Goal: Task Accomplishment & Management: Manage account settings

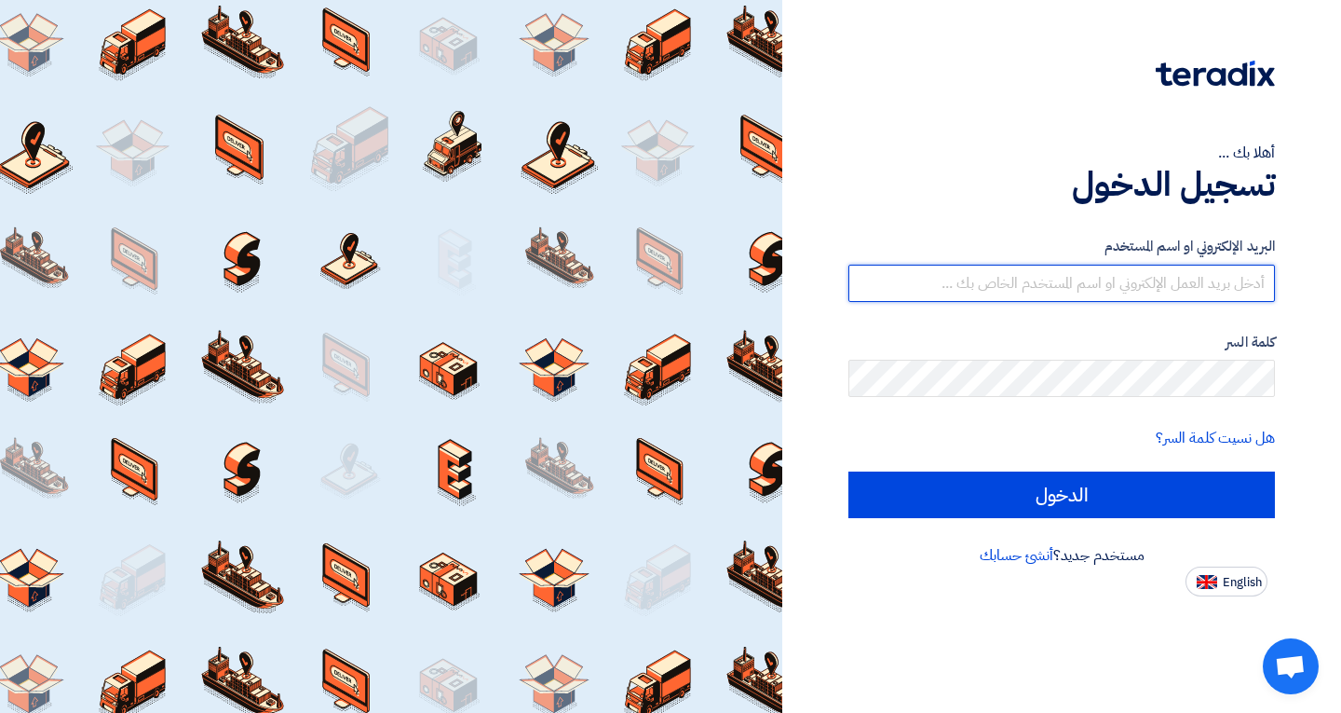
type input "[EMAIL_ADDRESS][DOMAIN_NAME]"
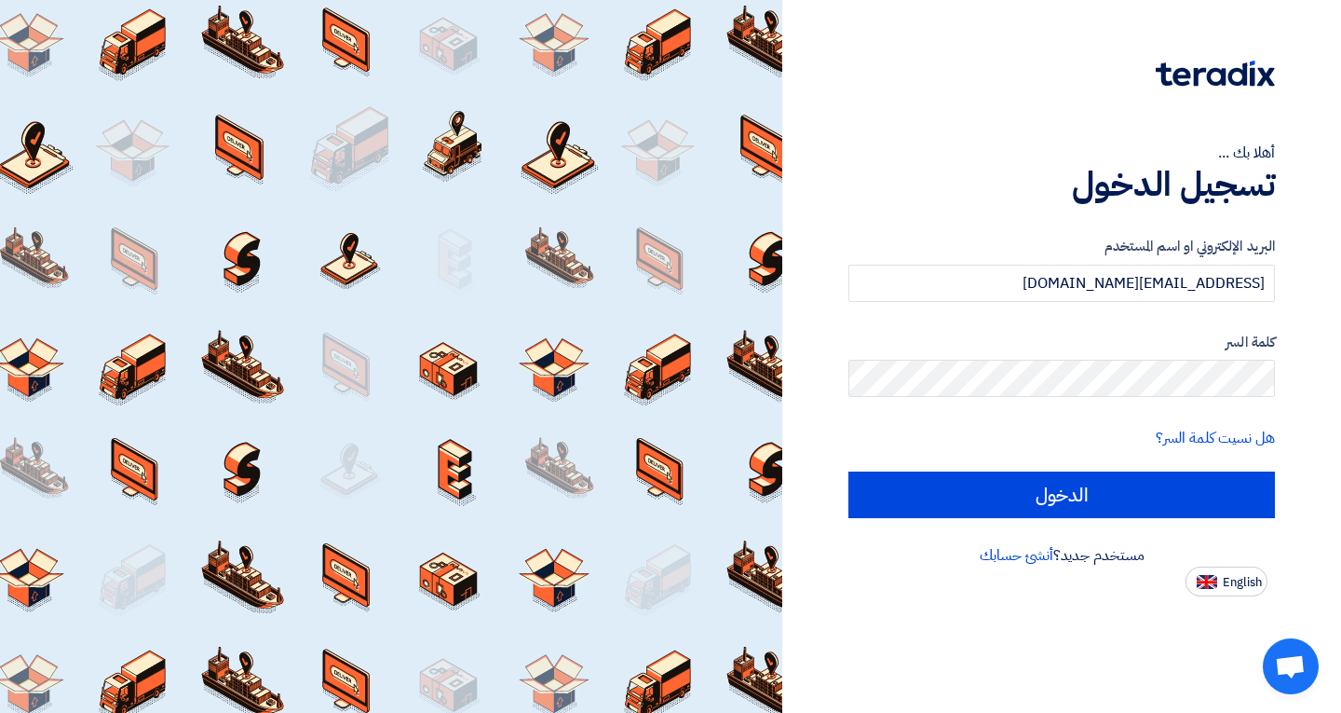
click at [1097, 467] on form "البريد الإلكتروني او اسم المستخدم [EMAIL_ADDRESS][DOMAIN_NAME] كلمة السر هل نسي…" at bounding box center [1061, 377] width 427 height 282
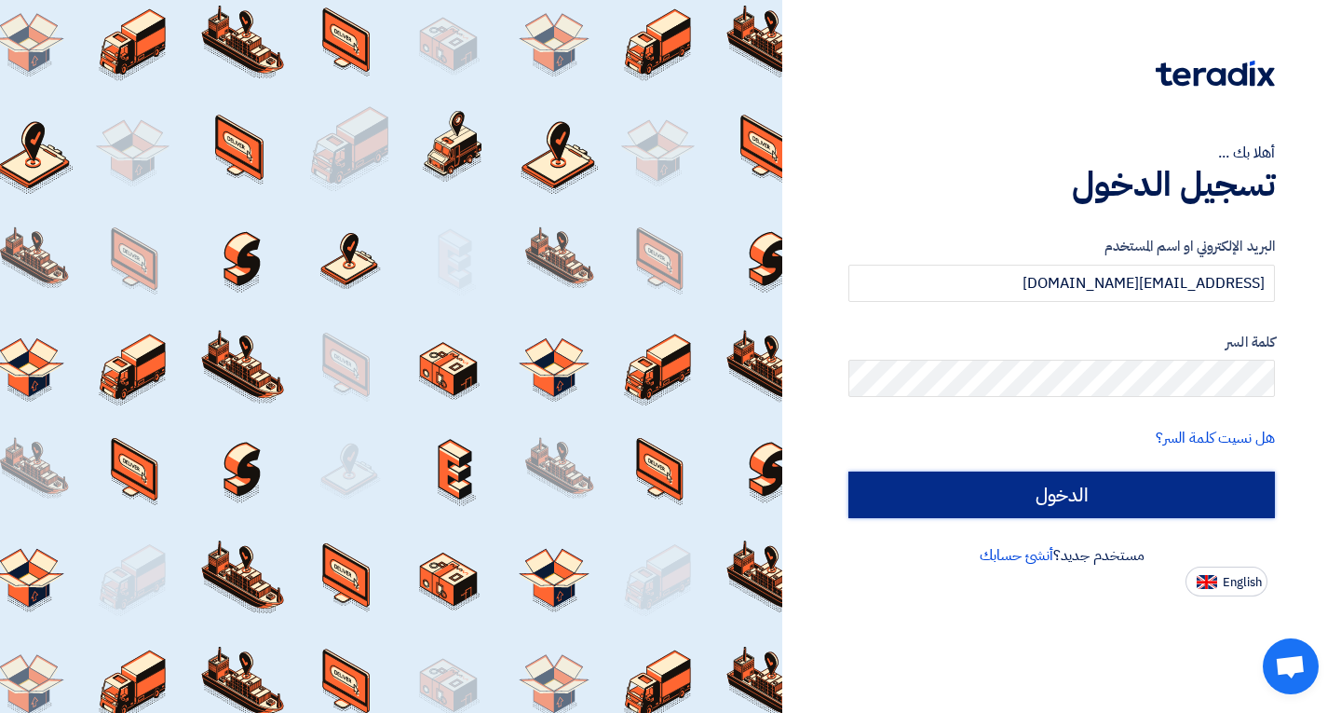
click at [1086, 510] on input "الدخول" at bounding box center [1061, 494] width 427 height 47
type input "Sign in"
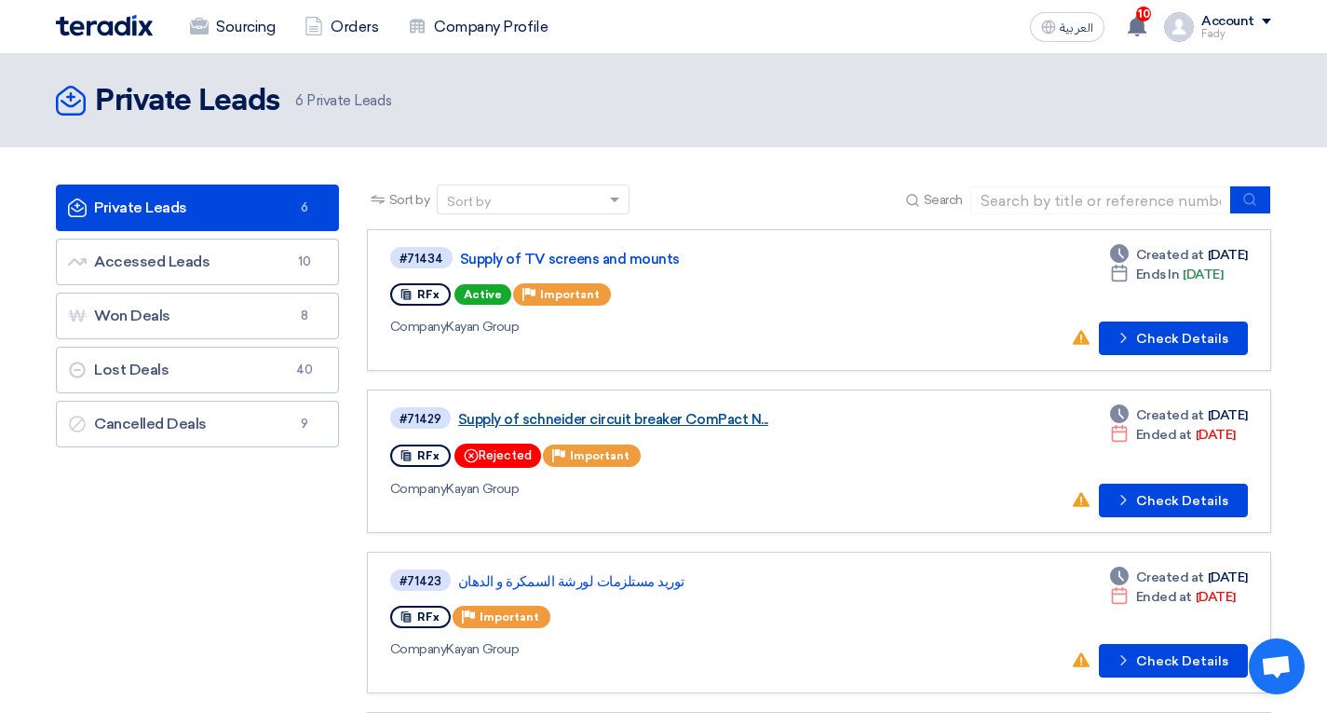
click at [632, 415] on link "Supply of schneider circuit breaker ComPact N..." at bounding box center [691, 419] width 466 height 17
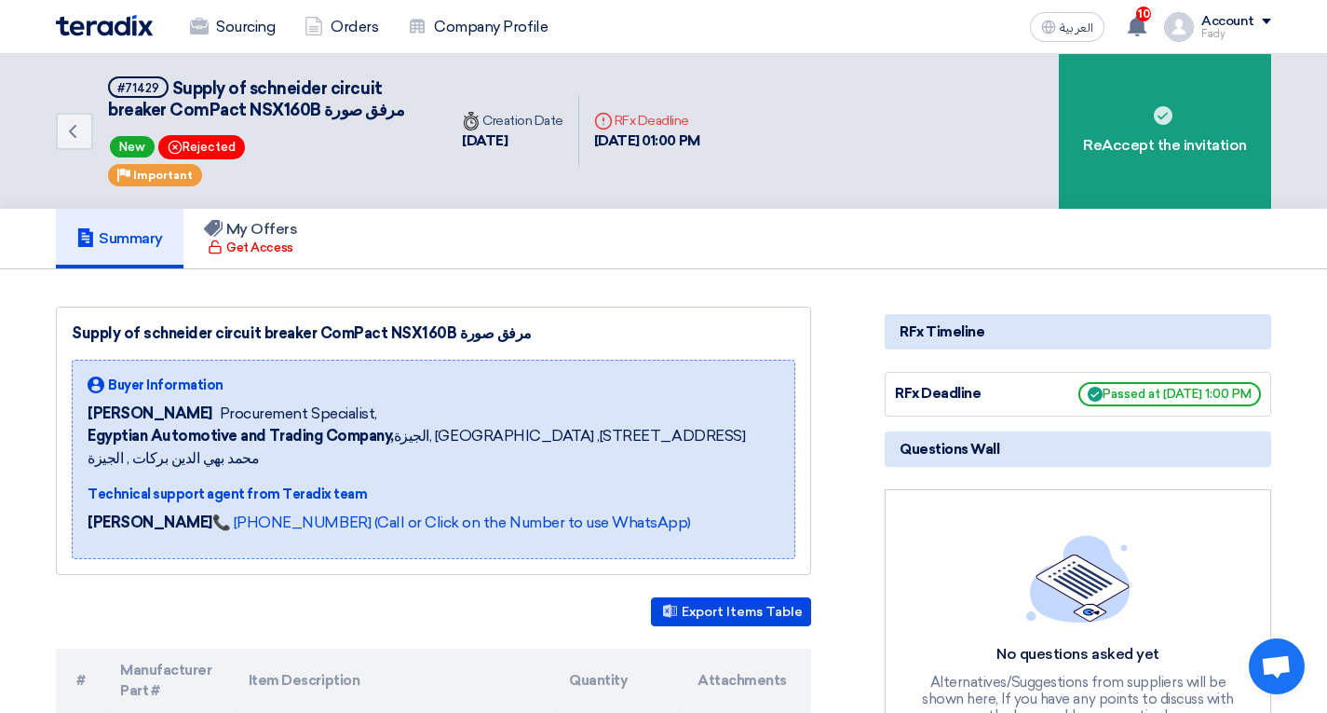
click at [141, 24] on img at bounding box center [104, 25] width 97 height 21
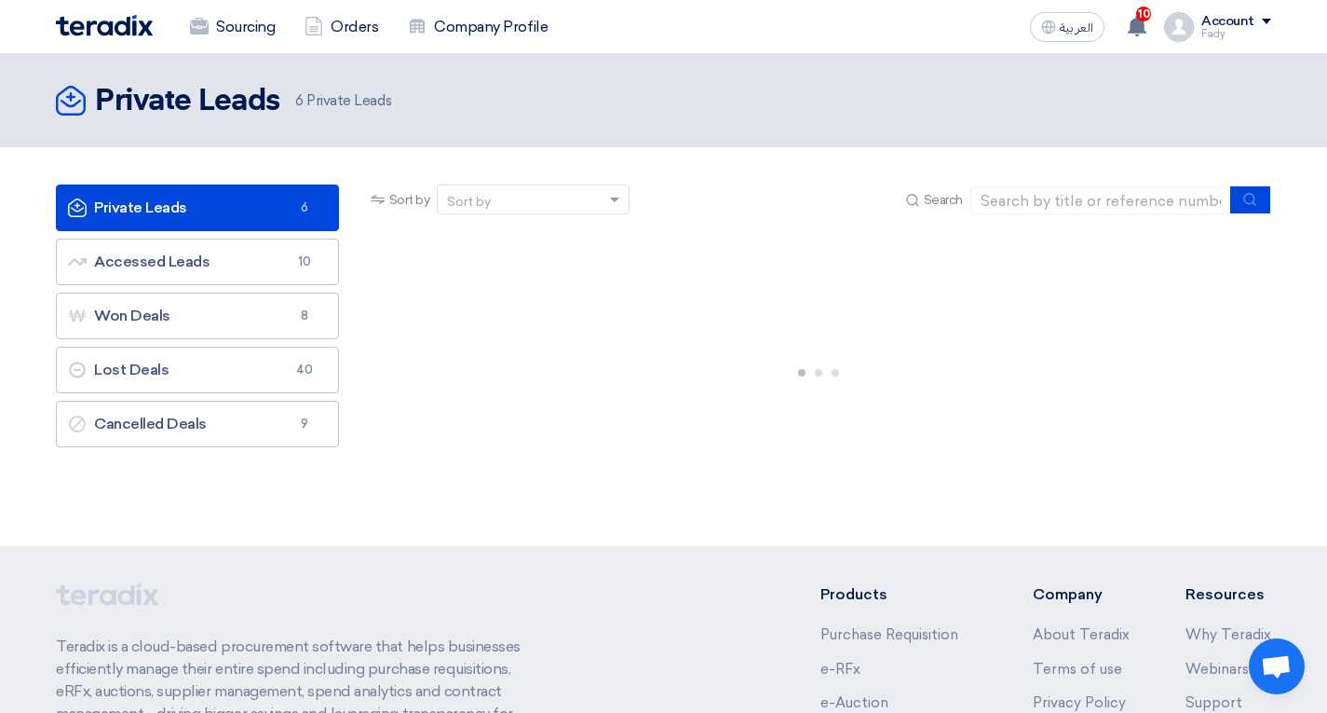
drag, startPoint x: 485, startPoint y: 42, endPoint x: 476, endPoint y: 60, distance: 20.0
click at [481, 52] on div "Sourcing Orders Company Profile العربية ع 10 A request has been edited! - "Supp…" at bounding box center [663, 26] width 1243 height 53
click at [475, 46] on link "Company Profile" at bounding box center [478, 27] width 170 height 41
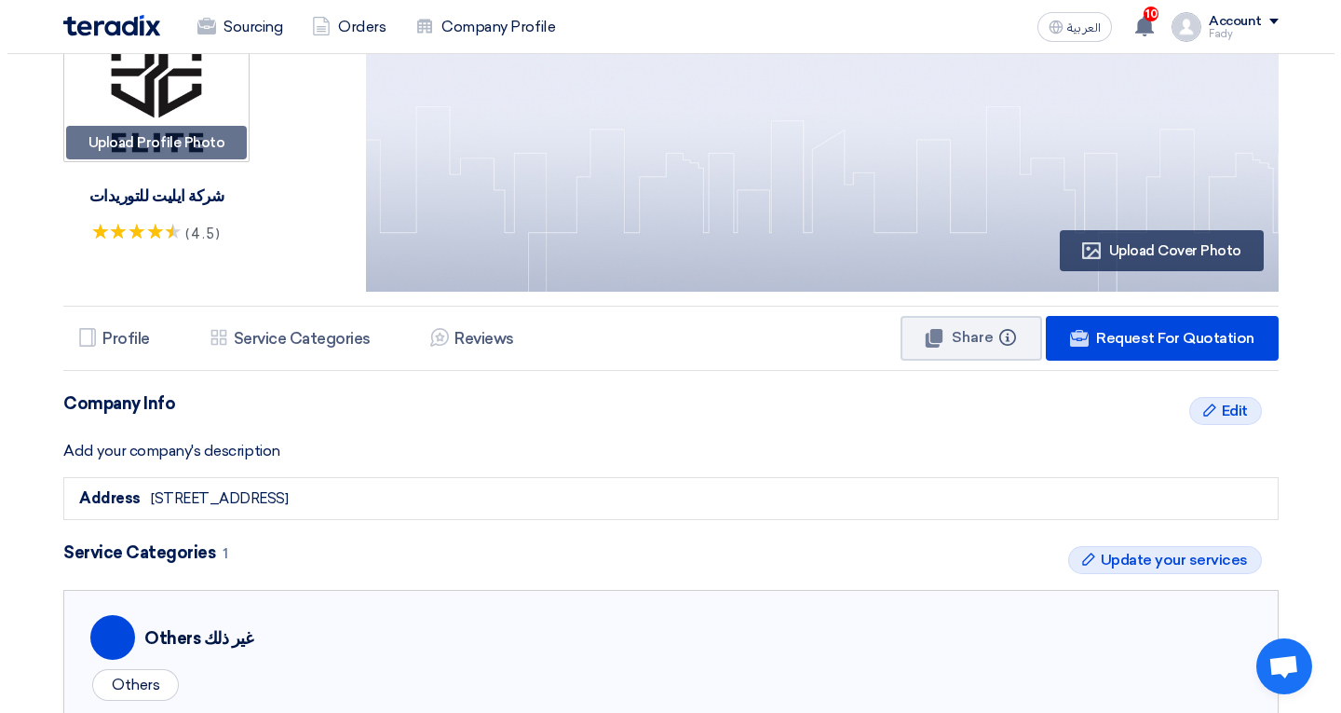
scroll to position [186, 0]
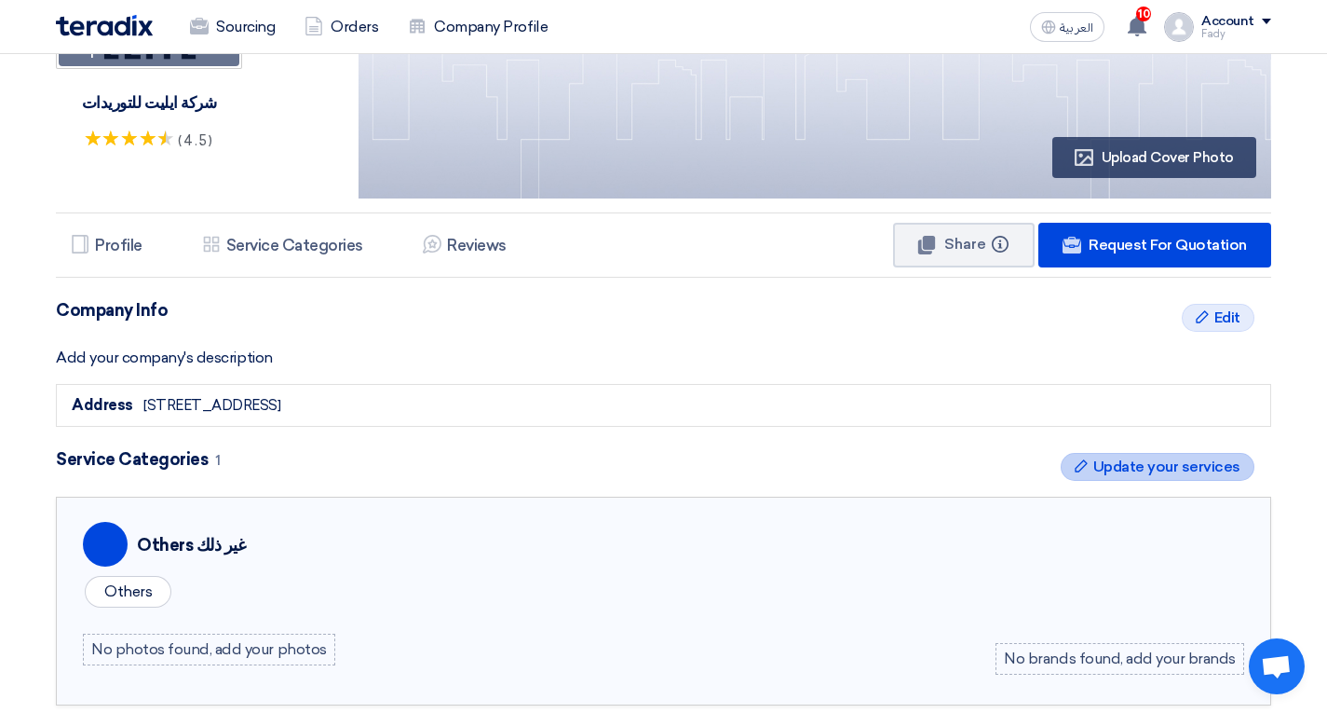
click at [1211, 474] on span "Update your services" at bounding box center [1166, 466] width 147 height 22
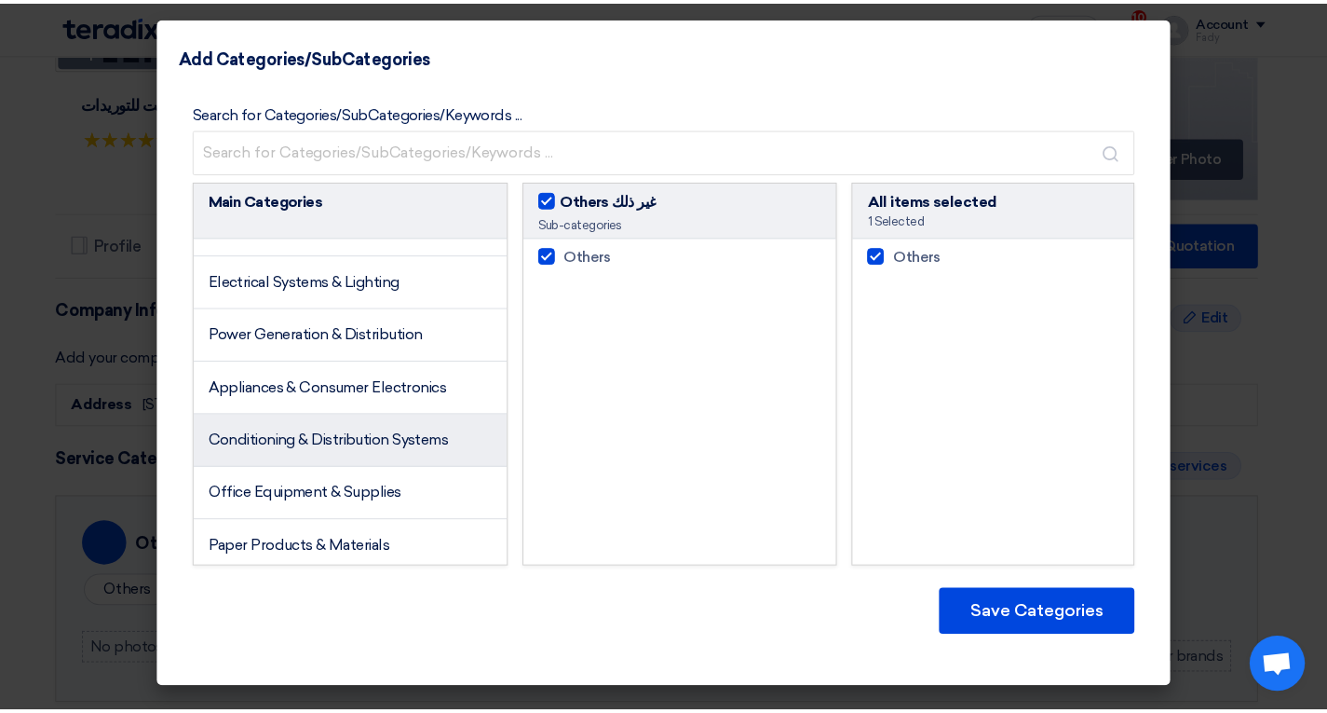
scroll to position [0, 0]
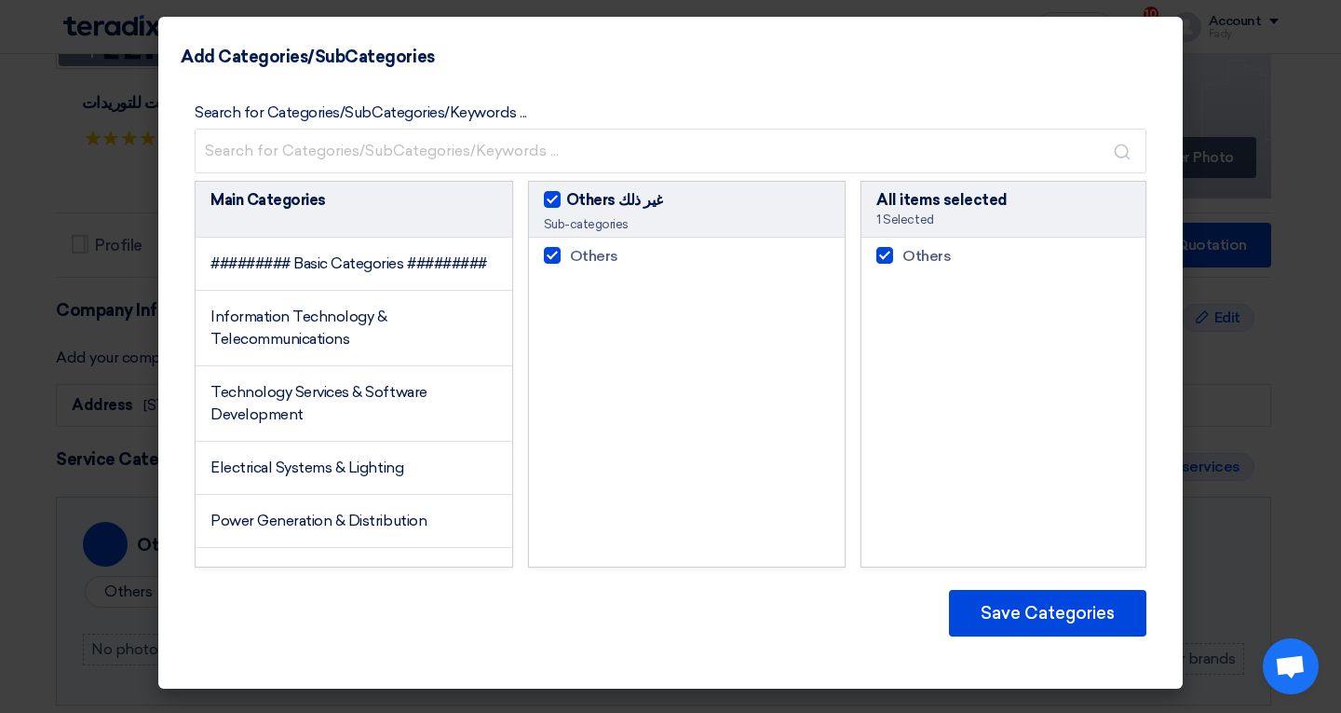
click at [0, 332] on modal-container "Add Categories/SubCategories Search for Categories/SubCategories/Keywords ... M…" at bounding box center [670, 356] width 1341 height 713
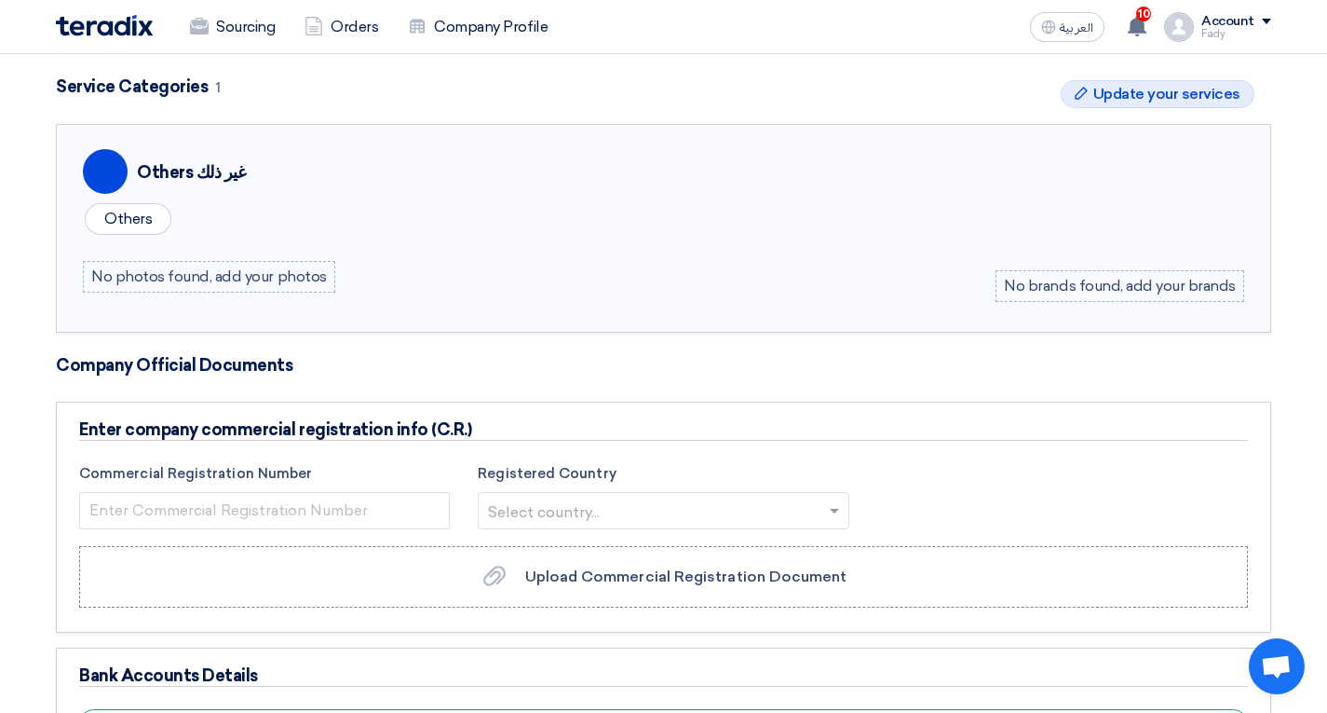
scroll to position [652, 0]
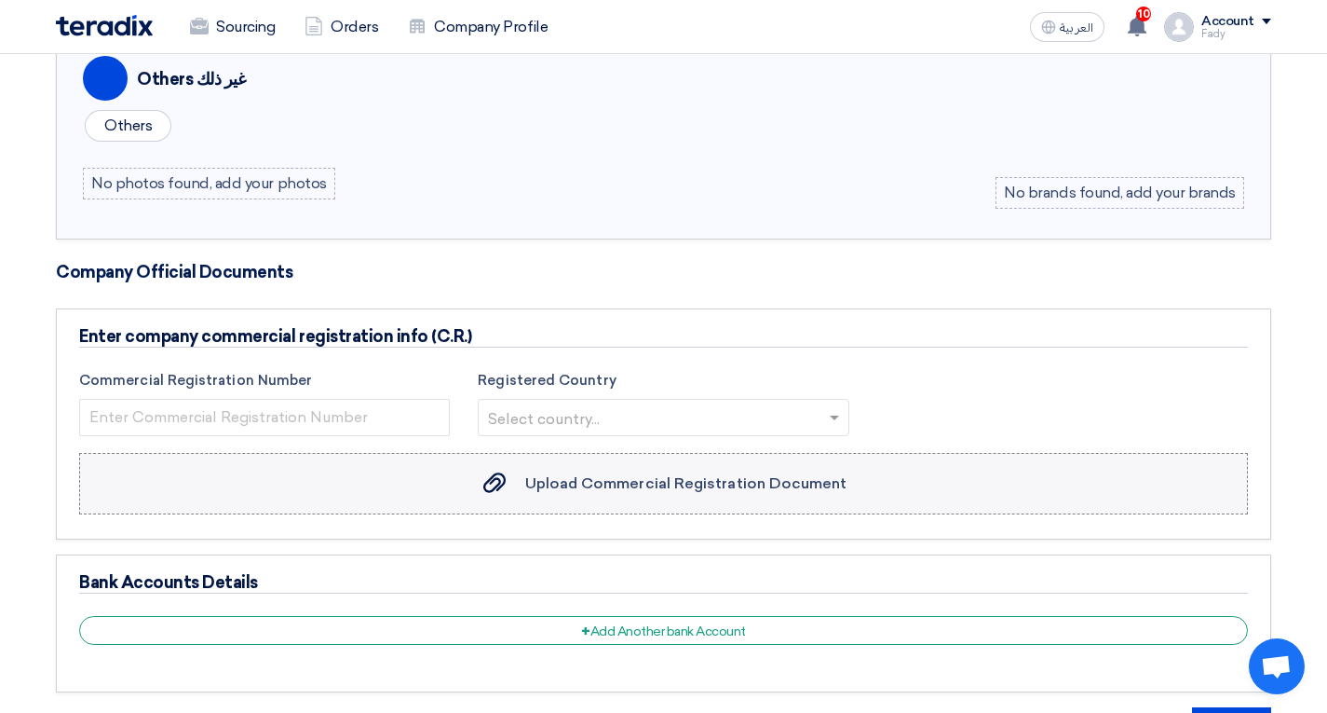
click at [645, 467] on label "Upload Commercial Registration Document Upload Commercial Registration Document" at bounding box center [663, 483] width 1169 height 61
click at [0, 0] on input "Upload Commercial Registration Document Upload Commercial Registration Document" at bounding box center [0, 0] width 0 height 0
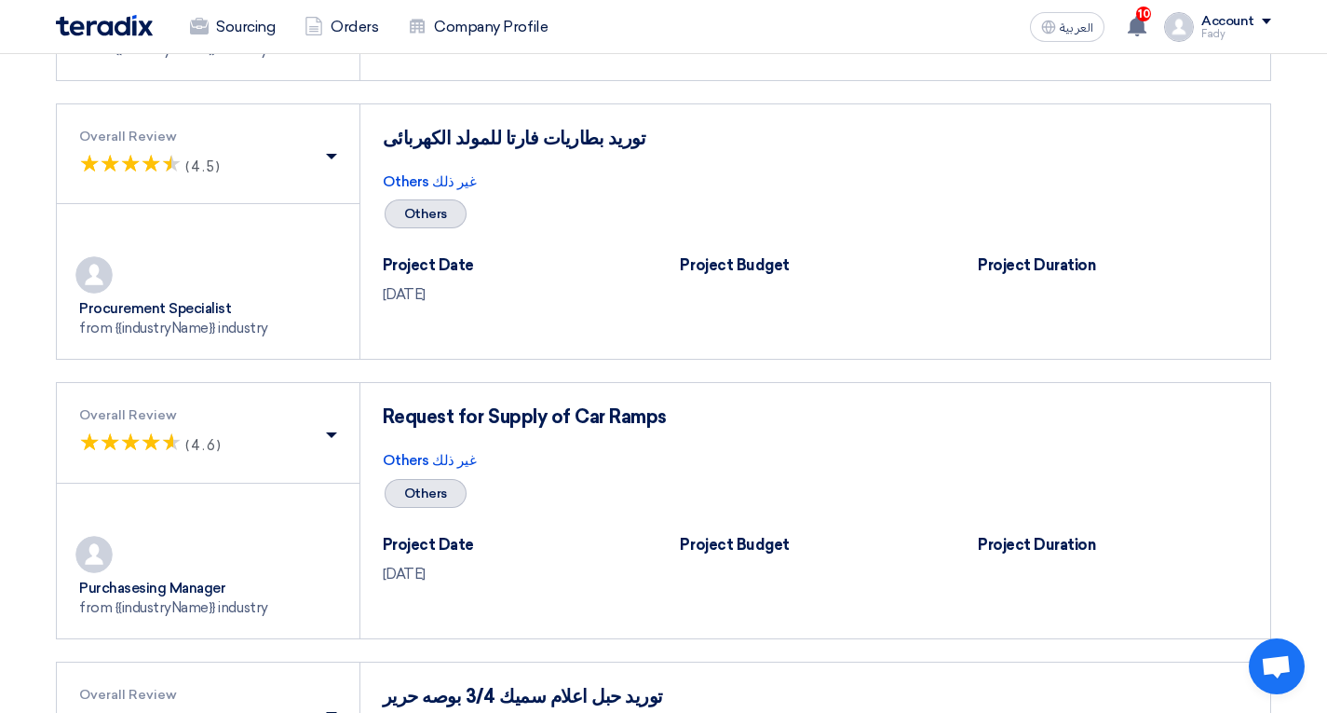
scroll to position [2049, 0]
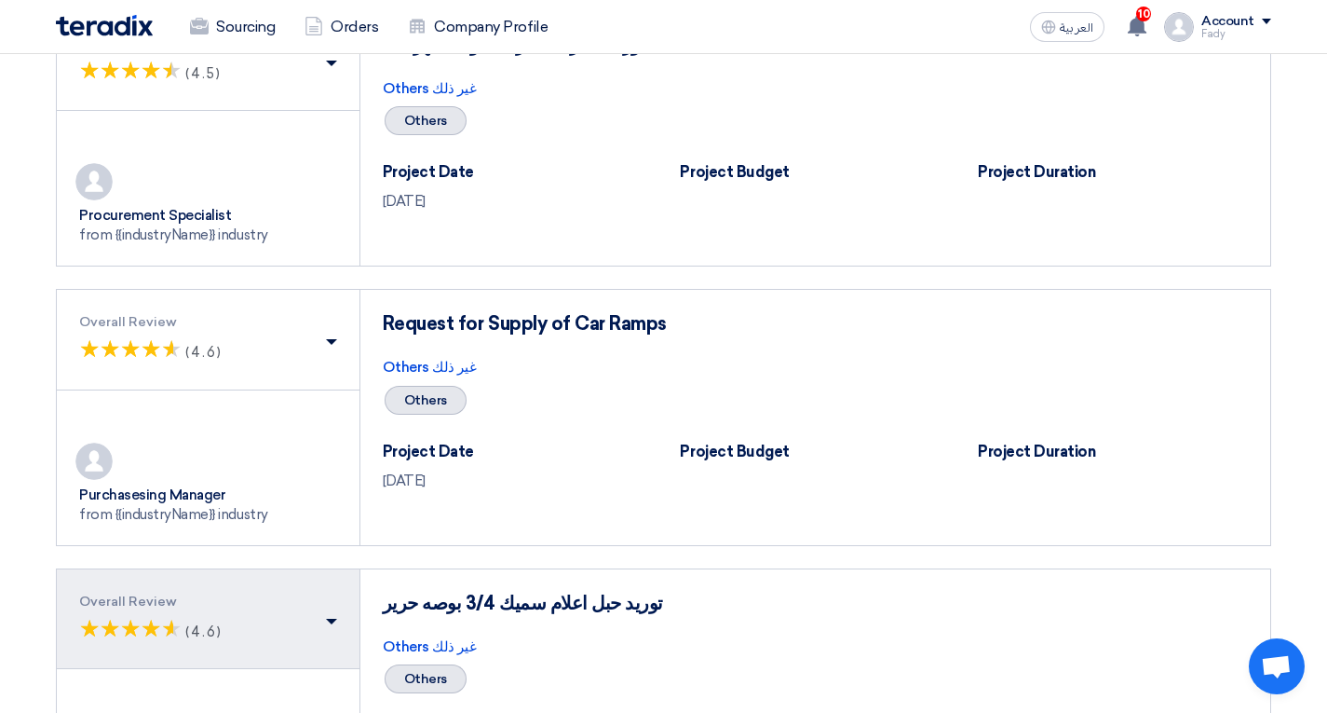
click at [344, 622] on button "Overall Review (*) ★ ★ (*) ★ ★ (*) ★ ★ (*) ★ ★ (*) ★ ★ (4.6)" at bounding box center [208, 619] width 303 height 100
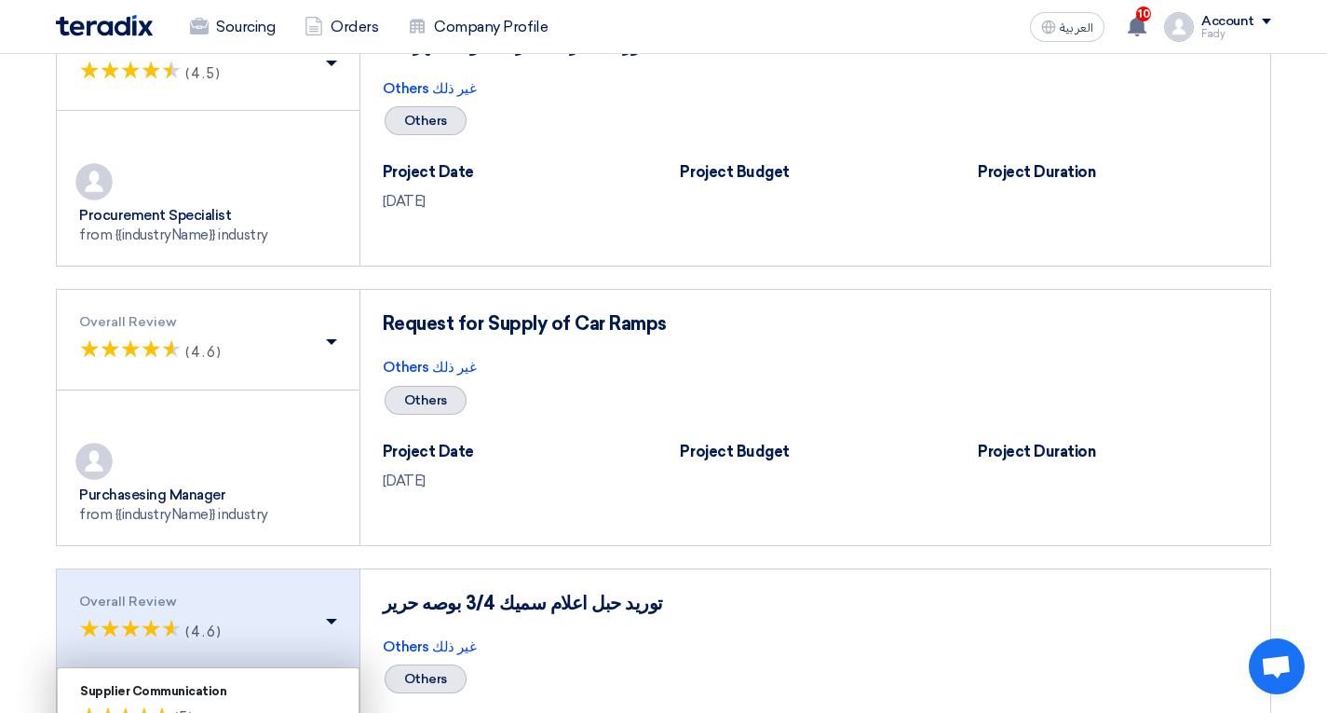
scroll to position [2328, 0]
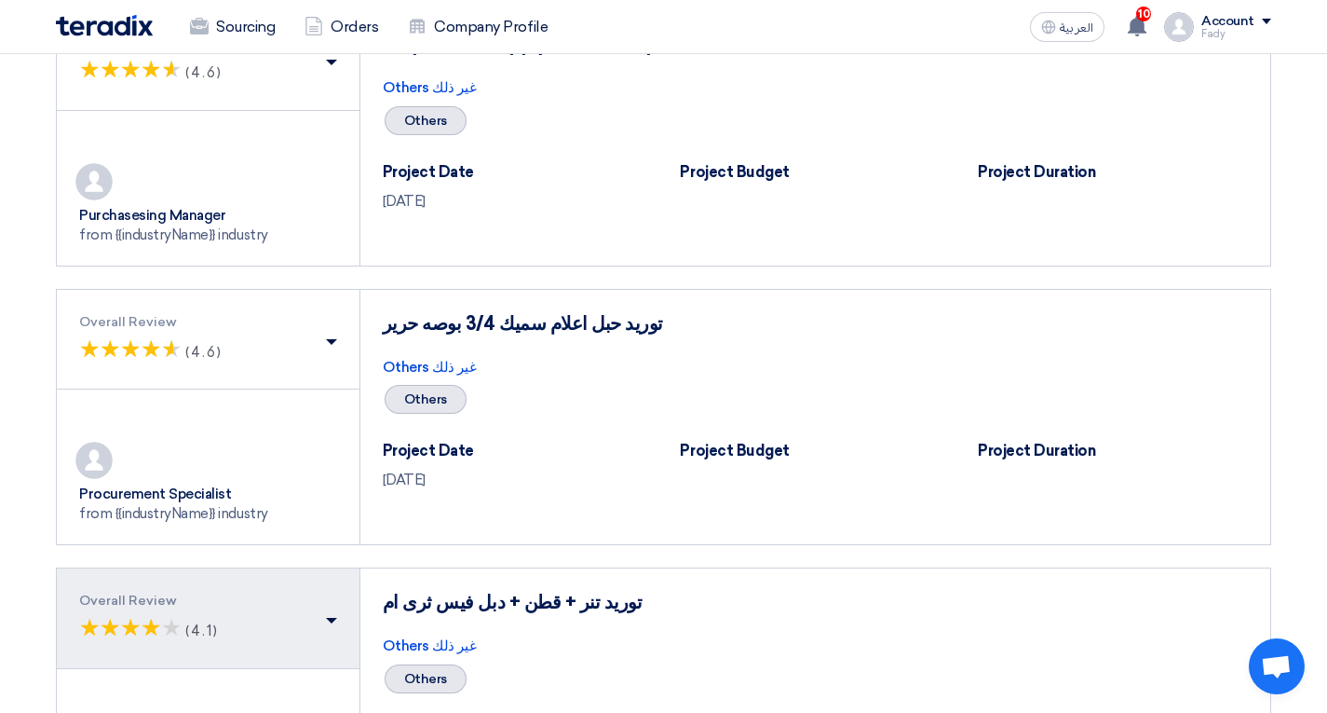
click at [334, 607] on div "Overall Review" at bounding box center [208, 600] width 258 height 20
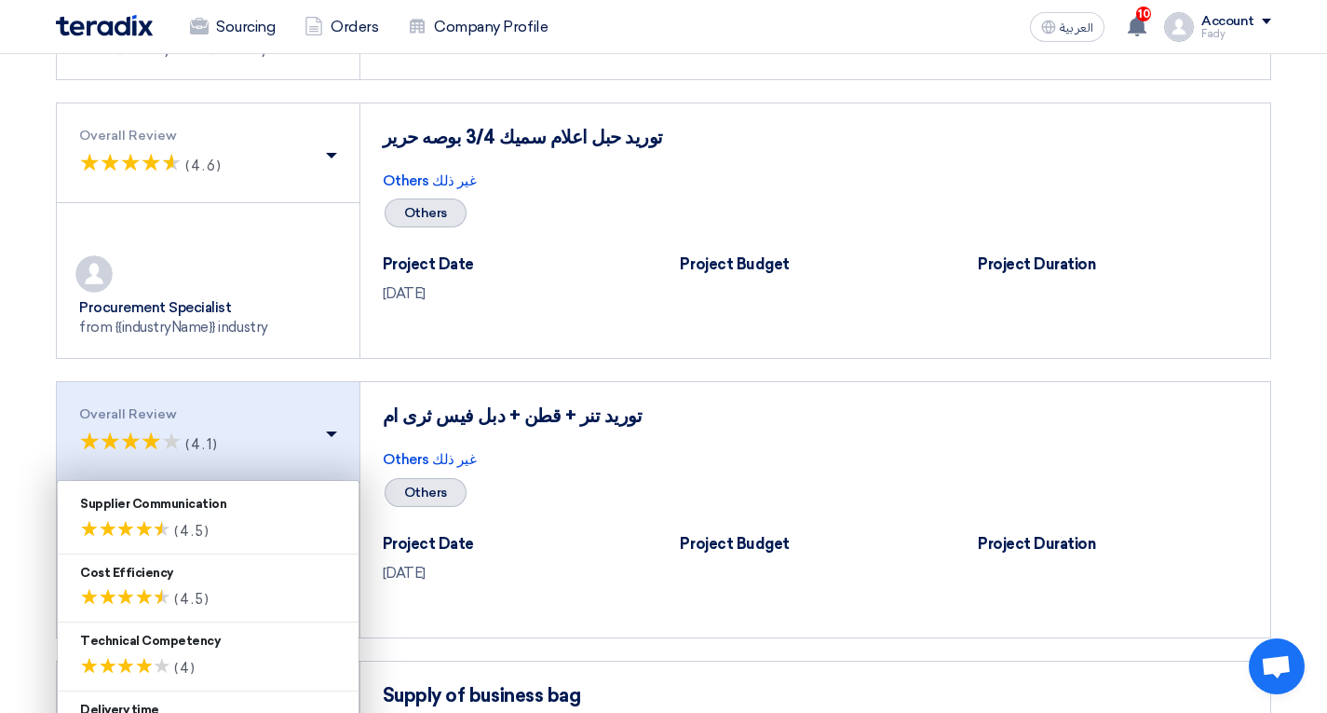
scroll to position [2608, 0]
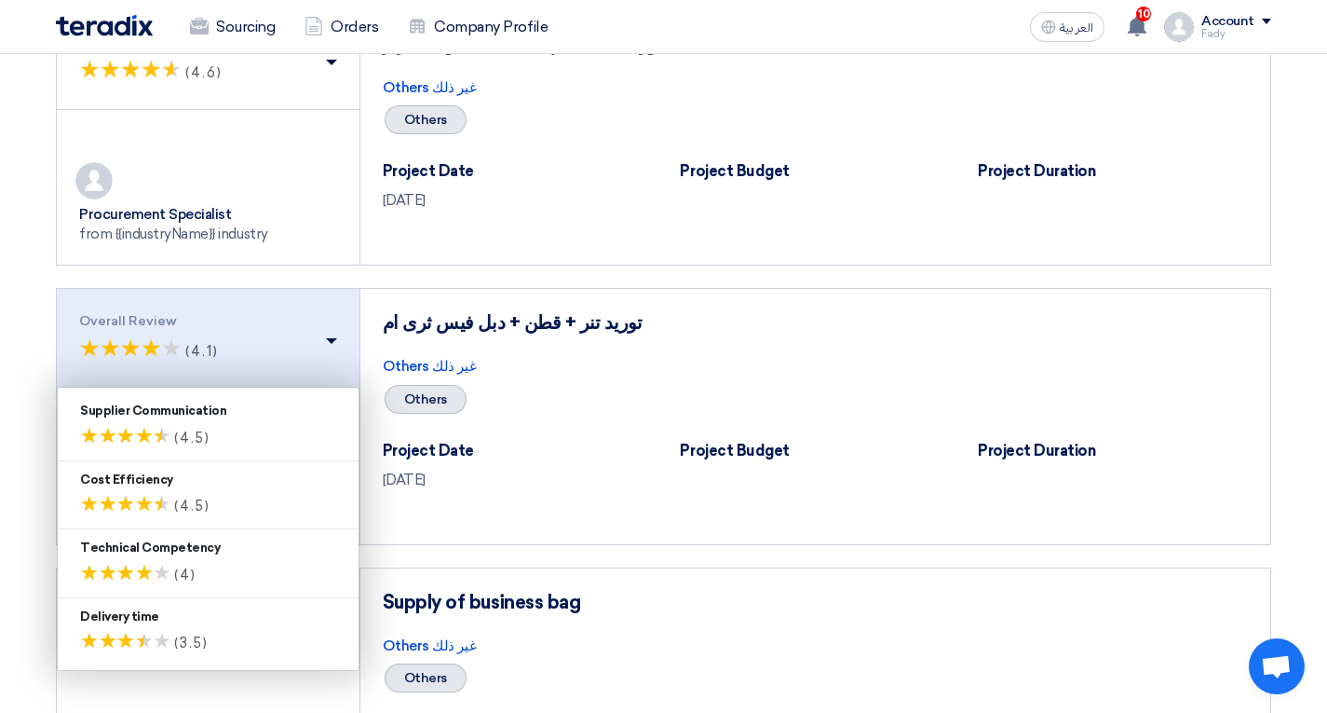
click at [335, 334] on div "(*) ★ ★ (*) ★ ★ (*) ★ ★ (*) ★ ★ (*) ★ ★ (4.1)" at bounding box center [208, 348] width 258 height 35
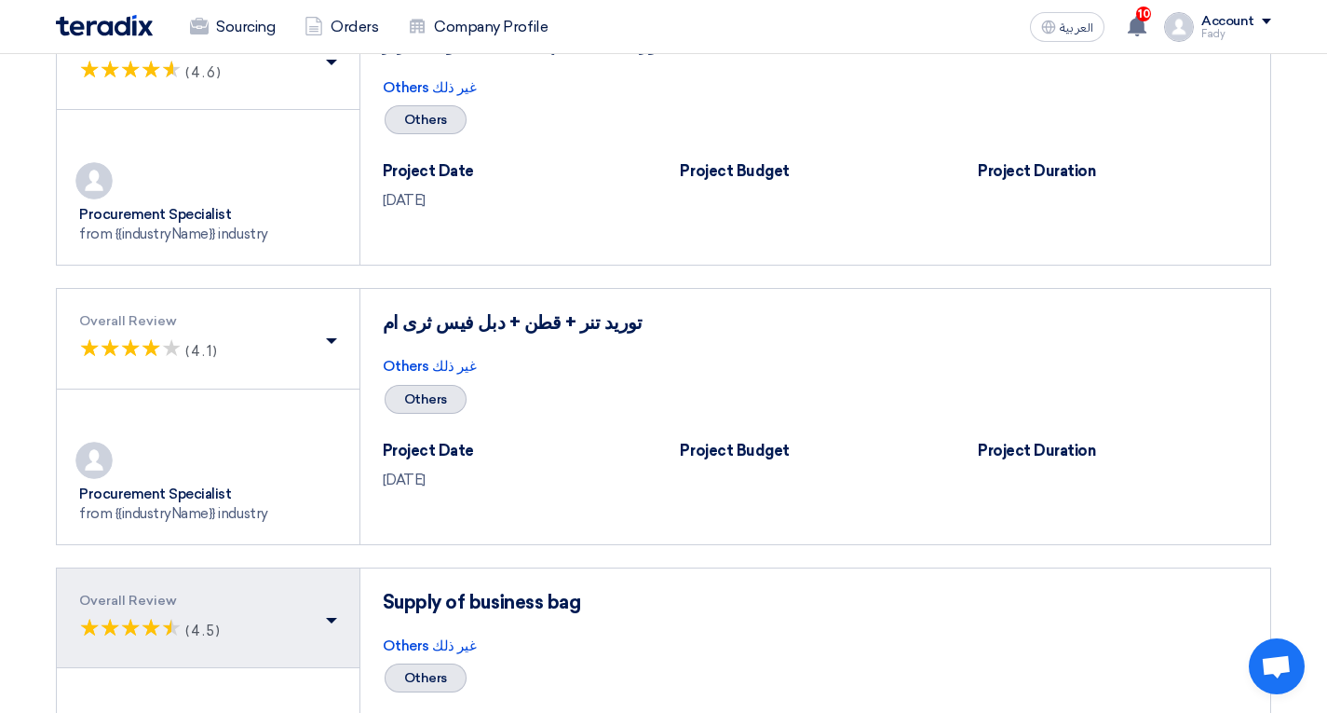
click at [328, 626] on div "(*) ★ ★ (*) ★ ★ (*) ★ ★ (*) ★ ★ (*) ★ ★ (4.5)" at bounding box center [208, 627] width 258 height 35
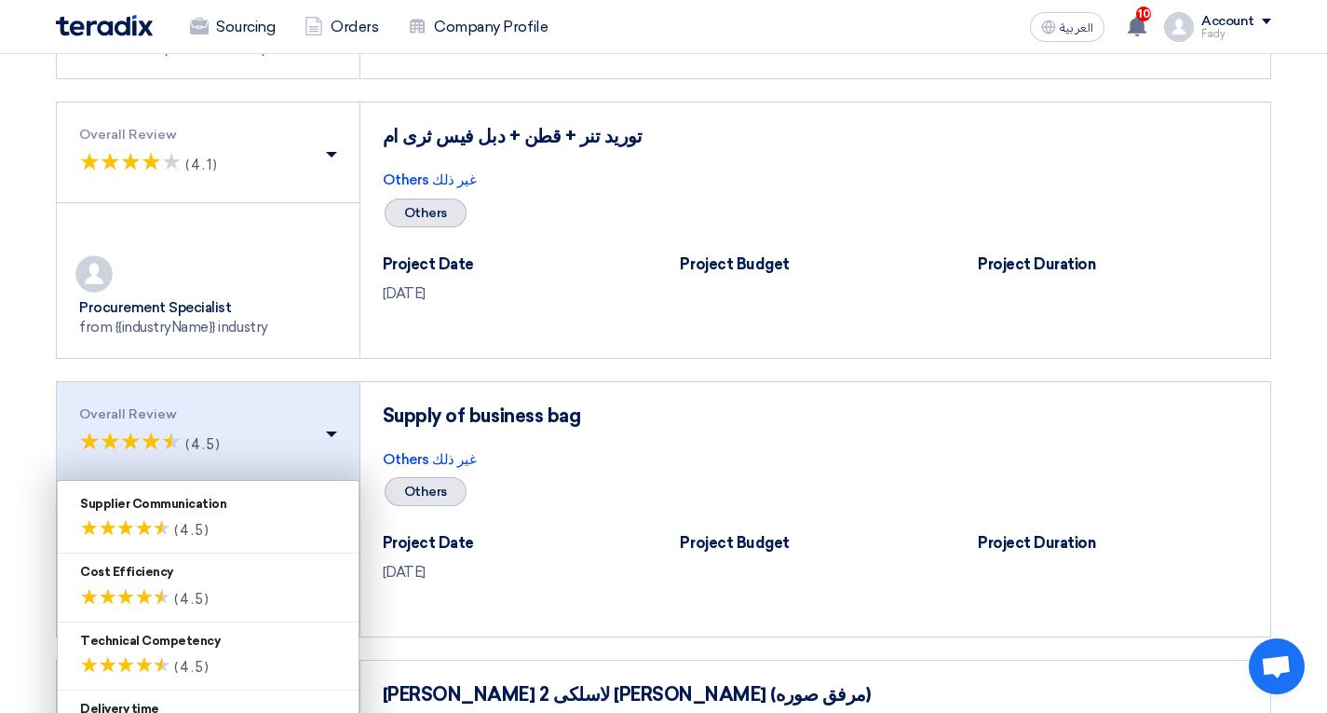
scroll to position [2887, 0]
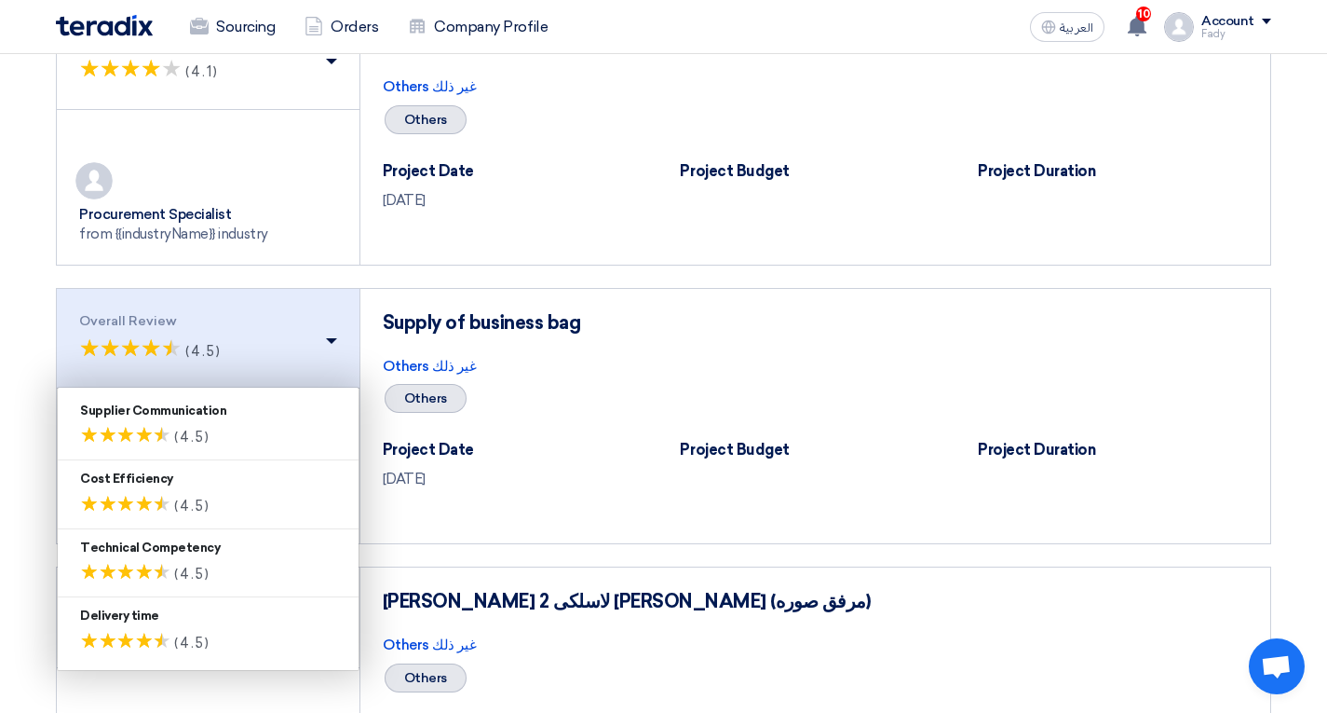
click at [328, 336] on div "(*) ★ ★ (*) ★ ★ (*) ★ ★ (*) ★ ★ (*) ★ ★ (4.5)" at bounding box center [208, 348] width 258 height 35
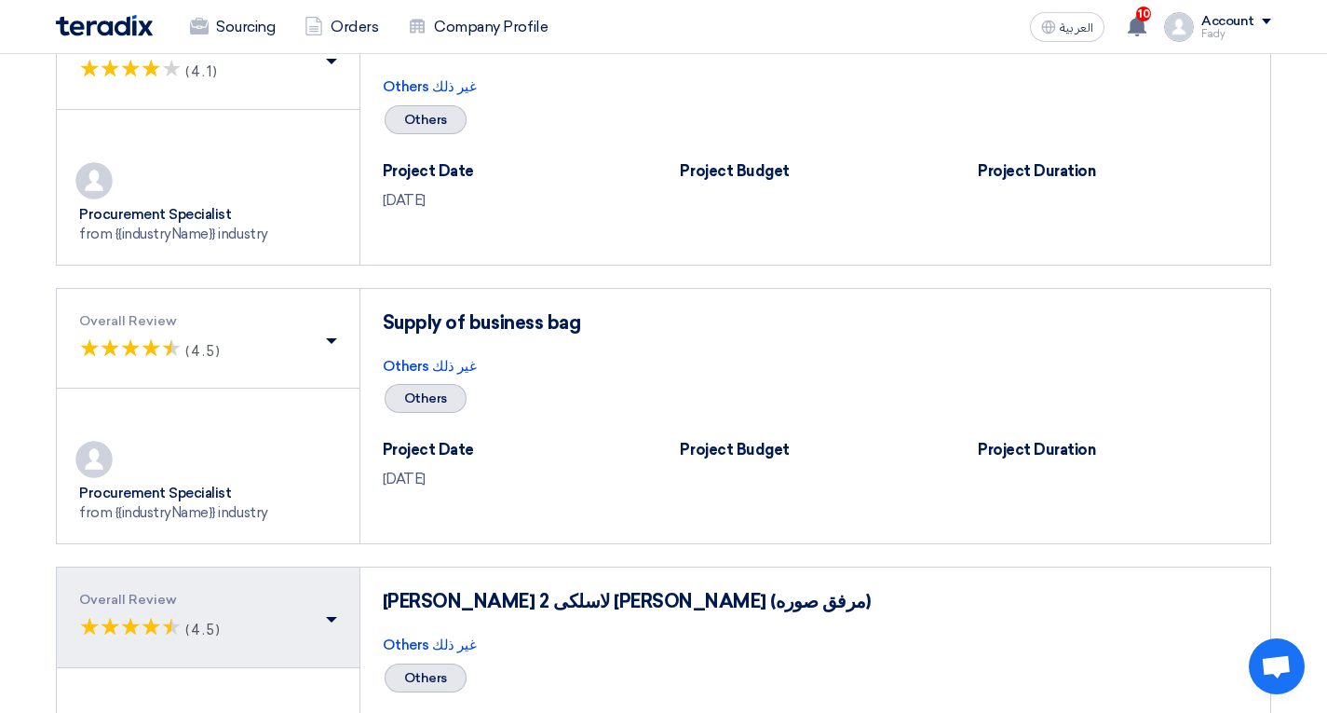
scroll to position [3074, 0]
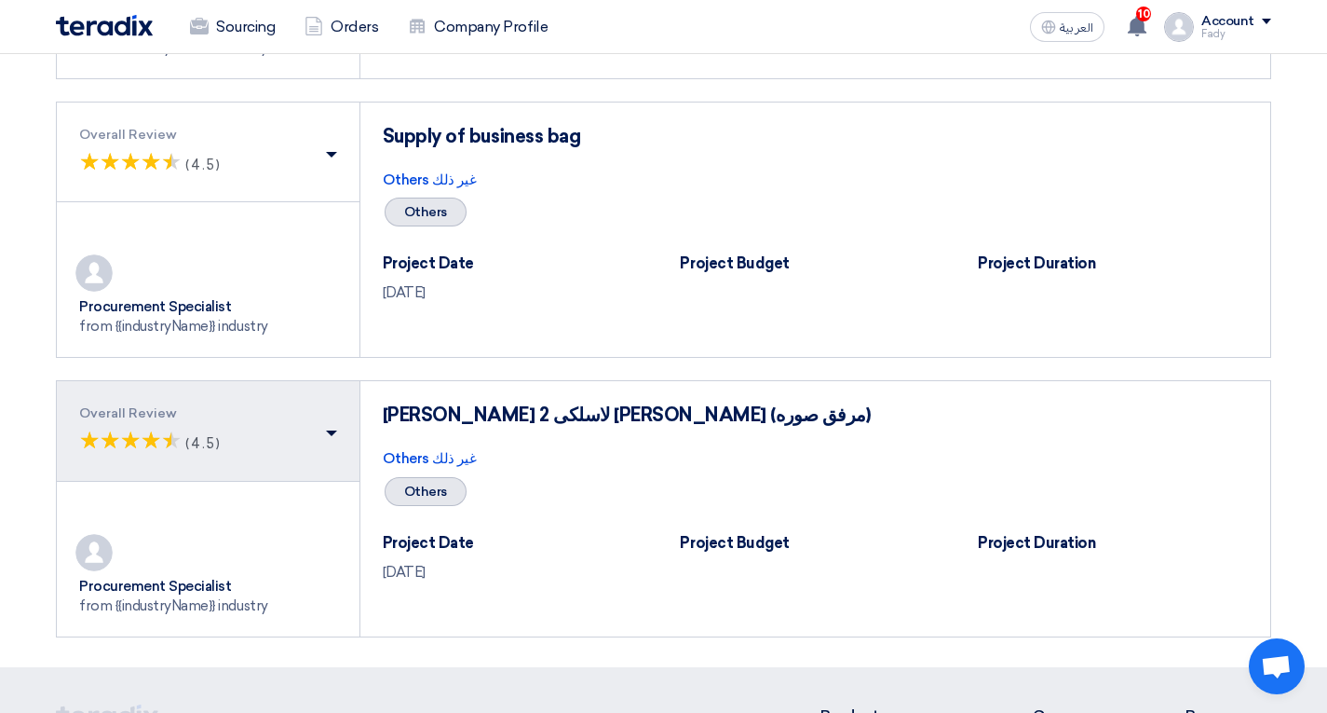
click at [338, 430] on button "Overall Review (*) ★ ★ (*) ★ ★ (*) ★ ★ (*) ★ ★ (*) ★ ★ (4.5)" at bounding box center [208, 431] width 303 height 100
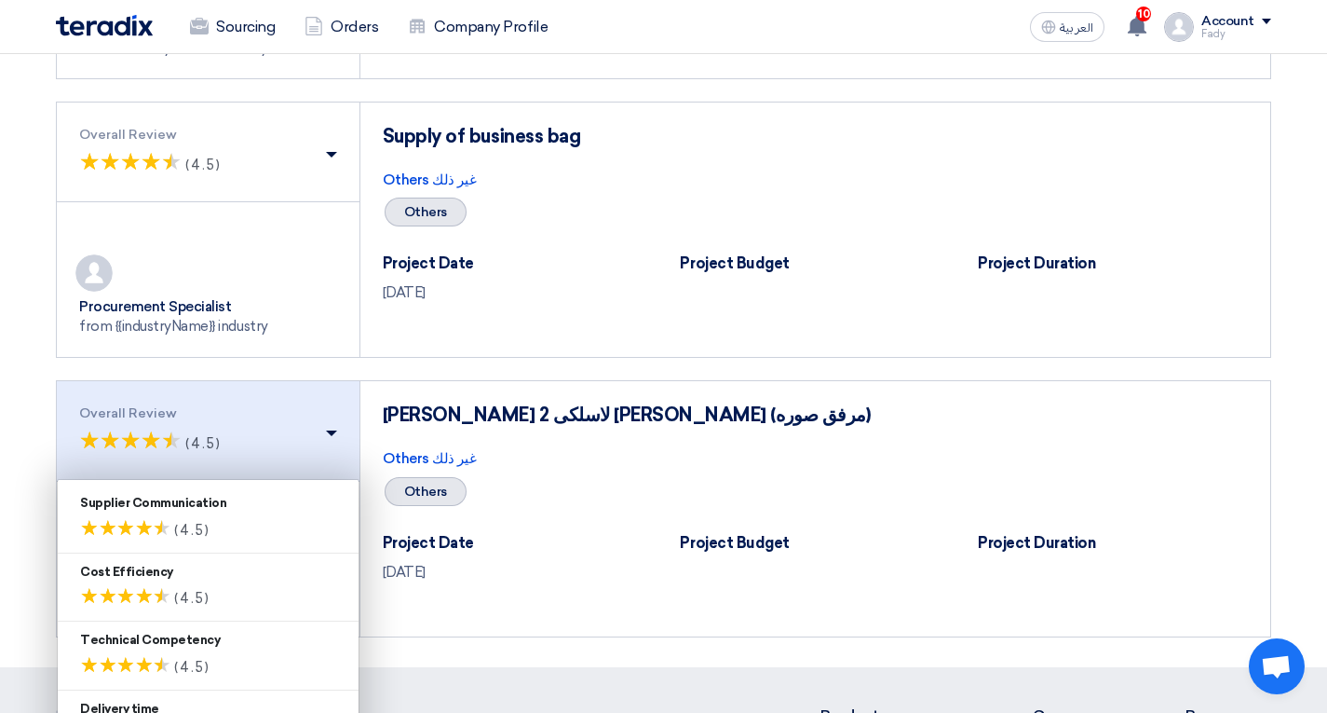
click at [597, 422] on div "توريد مايكروفون لاسلكى 2 هاند ماركو شور (مرفق صوره)" at bounding box center [815, 403] width 910 height 45
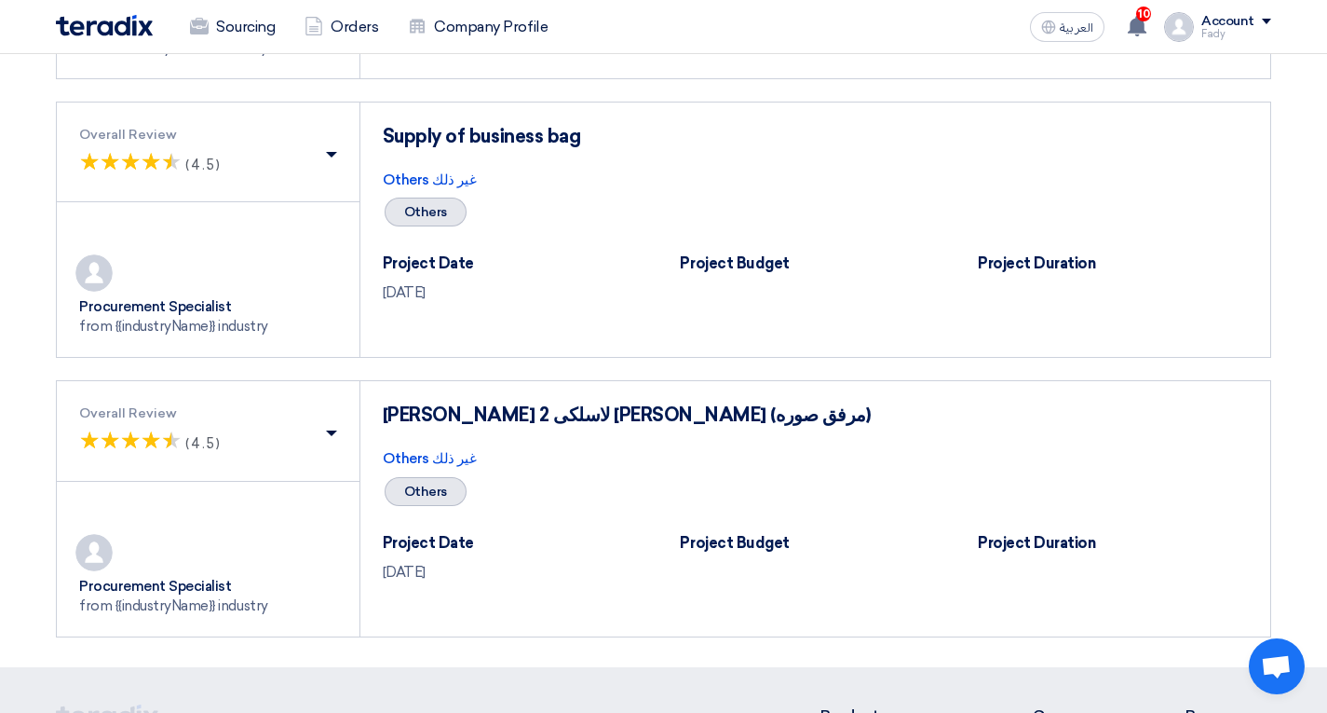
click at [455, 419] on div "توريد مايكروفون لاسلكى 2 هاند ماركو شور (مرفق صوره)" at bounding box center [815, 403] width 910 height 45
click at [460, 456] on div "Others غير ذلك" at bounding box center [815, 458] width 865 height 21
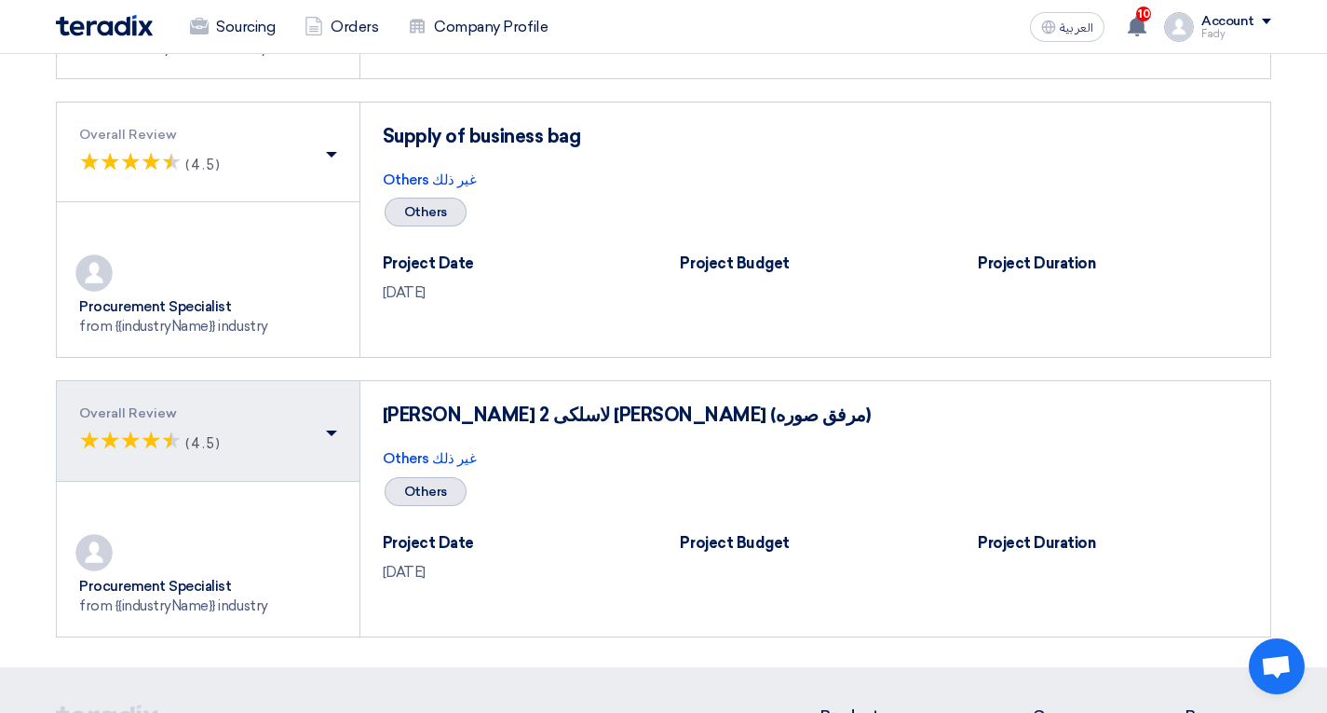
click at [318, 433] on div "(*) ★ ★ (*) ★ ★ (*) ★ ★ (*) ★ ★ (*) ★ ★ (4.5)" at bounding box center [208, 440] width 258 height 35
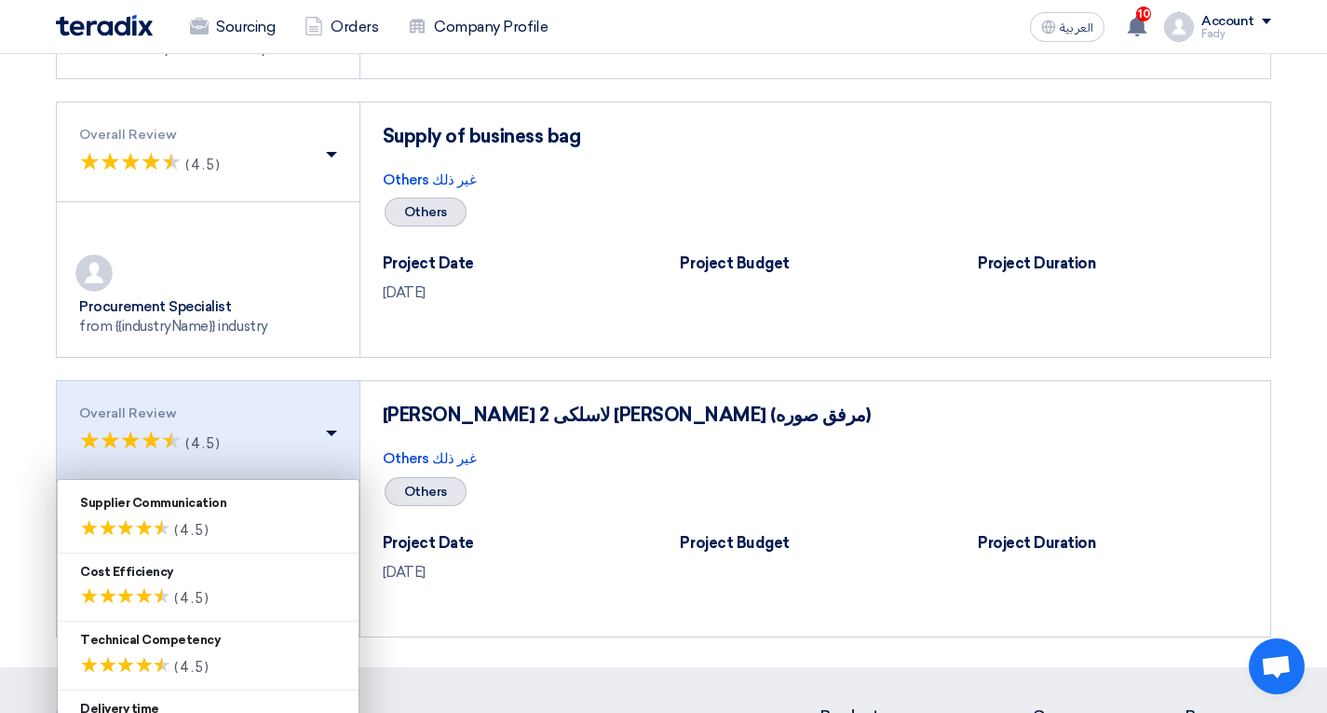
scroll to position [3167, 0]
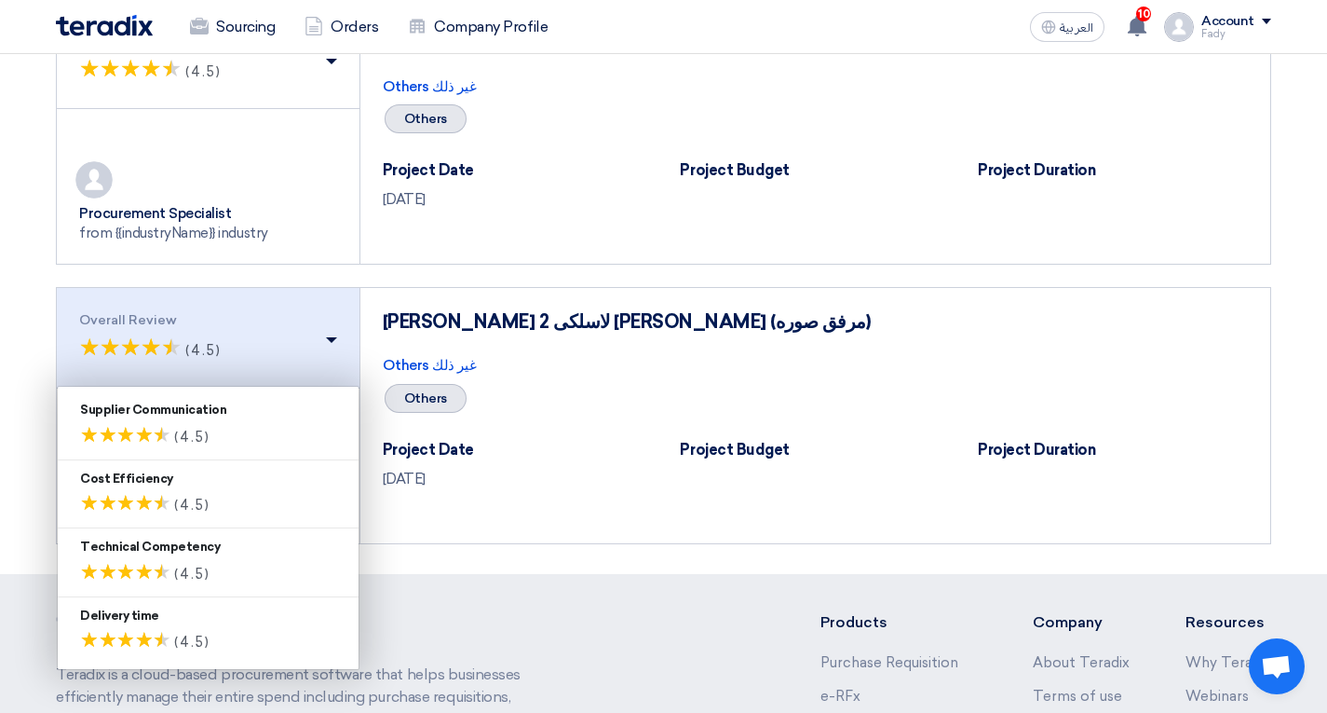
click at [340, 346] on button "Overall Review (*) ★ ★ (*) ★ ★ (*) ★ ★ (*) ★ ★ (*) ★ ★ (4.5)" at bounding box center [208, 338] width 303 height 100
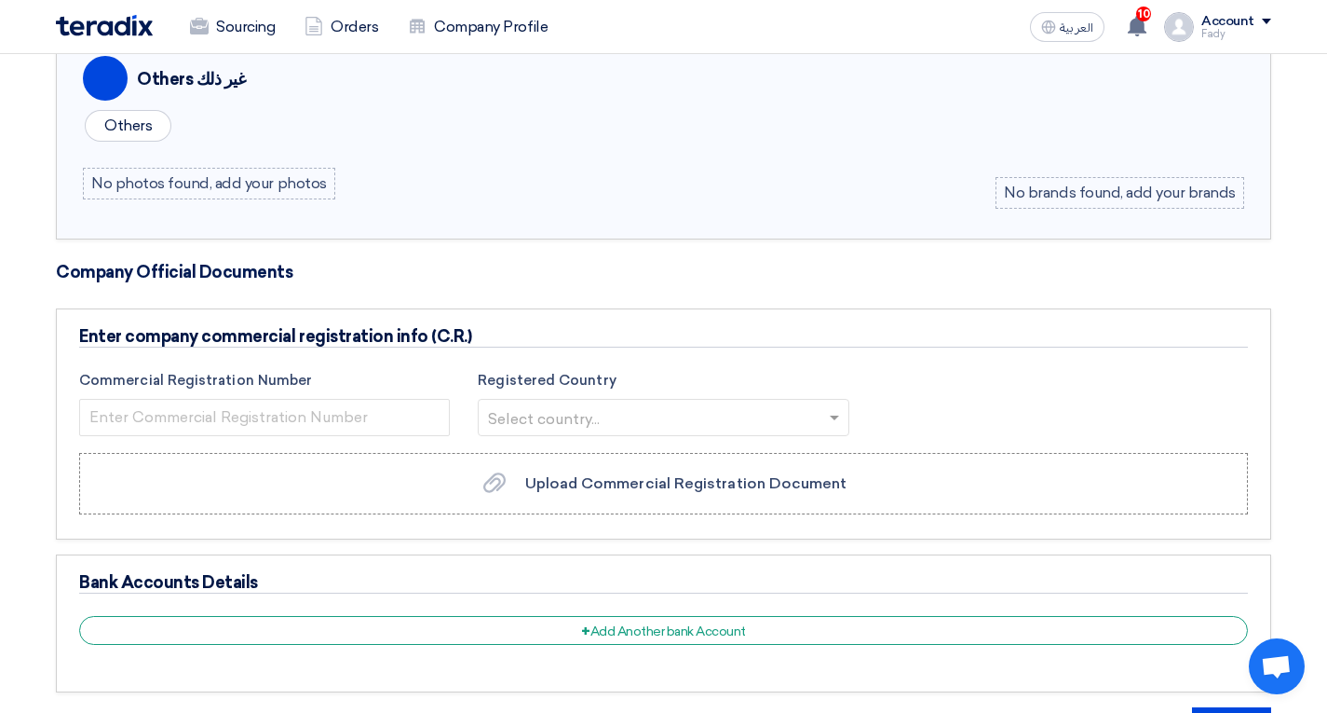
scroll to position [279, 0]
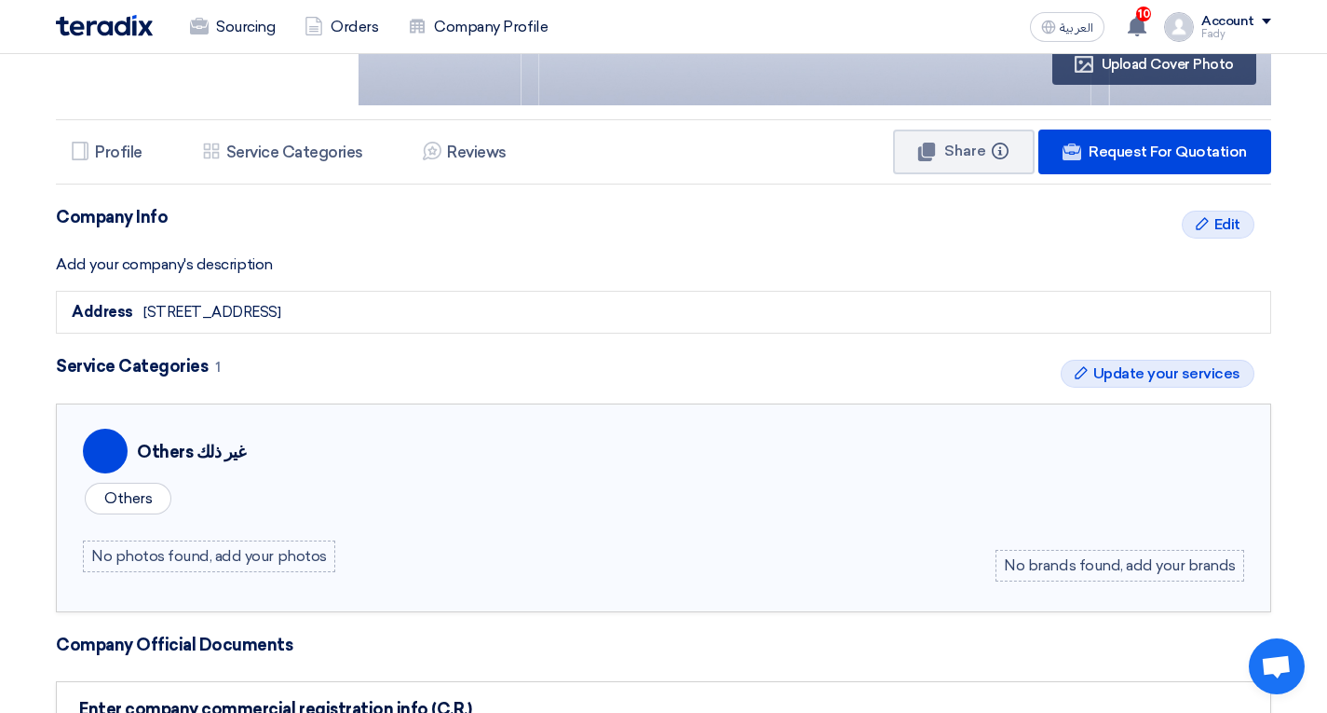
click at [224, 4] on div "Sourcing Orders Company Profile العربية ع 10 A request has been edited! - "Supp…" at bounding box center [663, 26] width 1243 height 53
click at [169, 17] on div "Sourcing Orders Company Profile" at bounding box center [420, 27] width 729 height 41
click at [138, 19] on img at bounding box center [104, 25] width 97 height 21
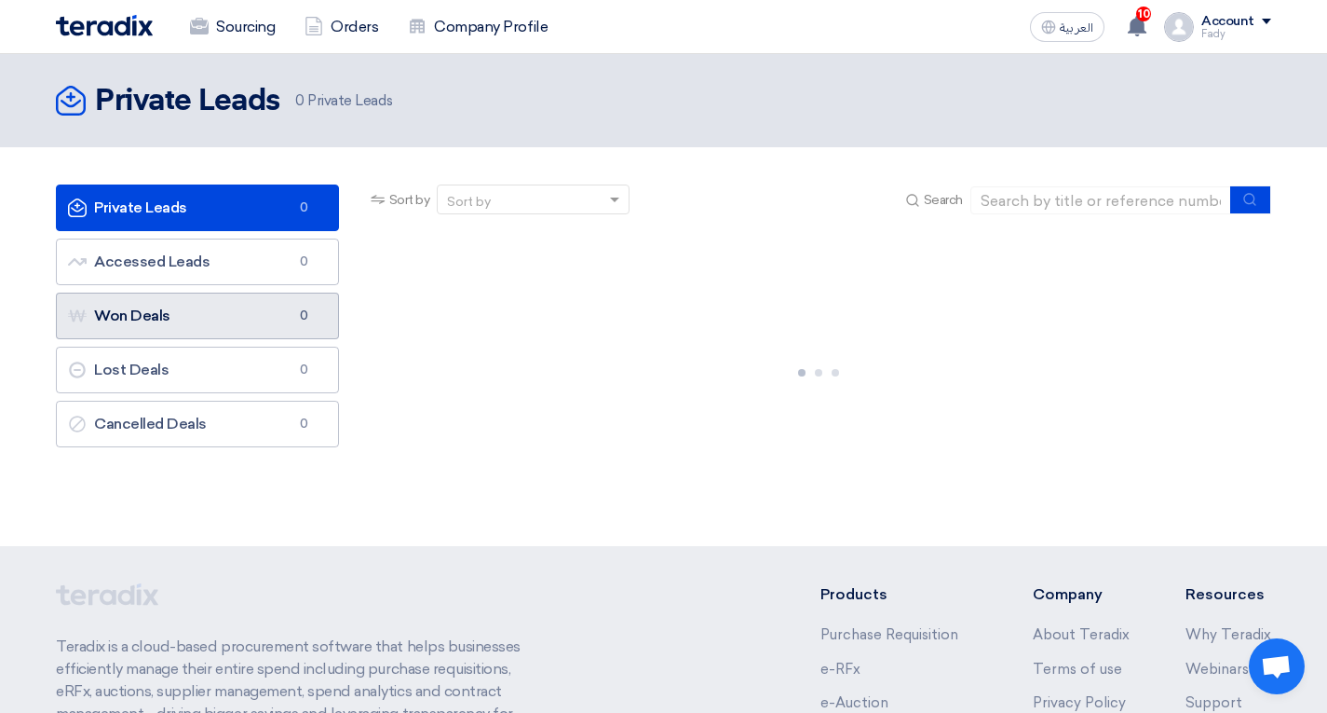
click at [206, 329] on link "Won Deals Won Deals 0" at bounding box center [197, 315] width 283 height 47
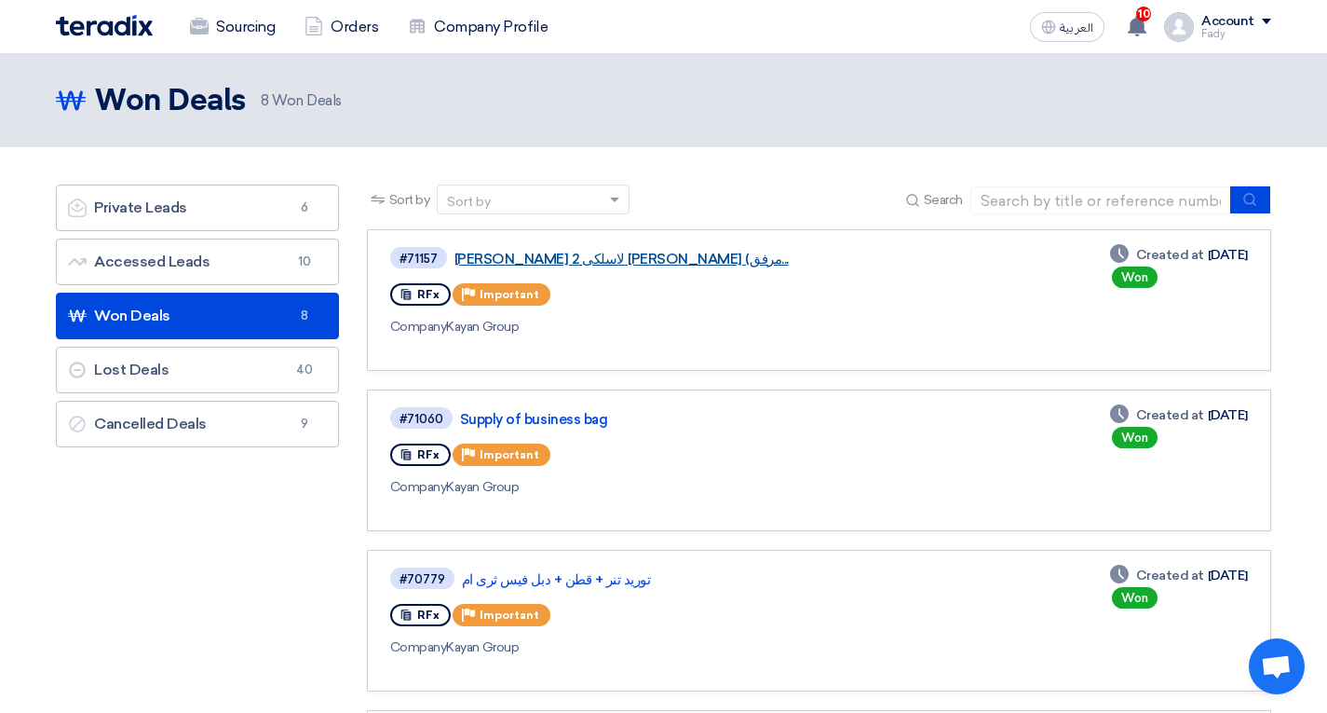
click at [597, 263] on link "توريد مايكروفون لاسلكى 2 هاند ماركو شور (مرفق..." at bounding box center [688, 259] width 466 height 17
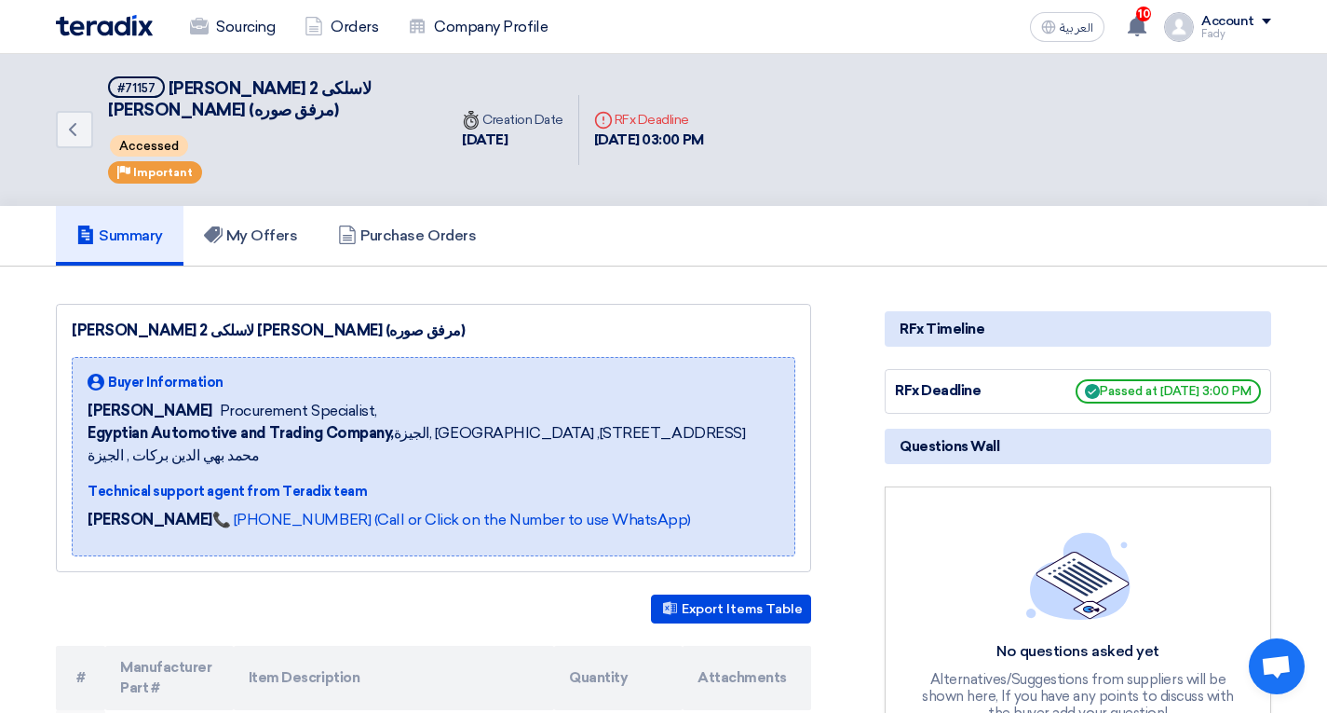
scroll to position [186, 0]
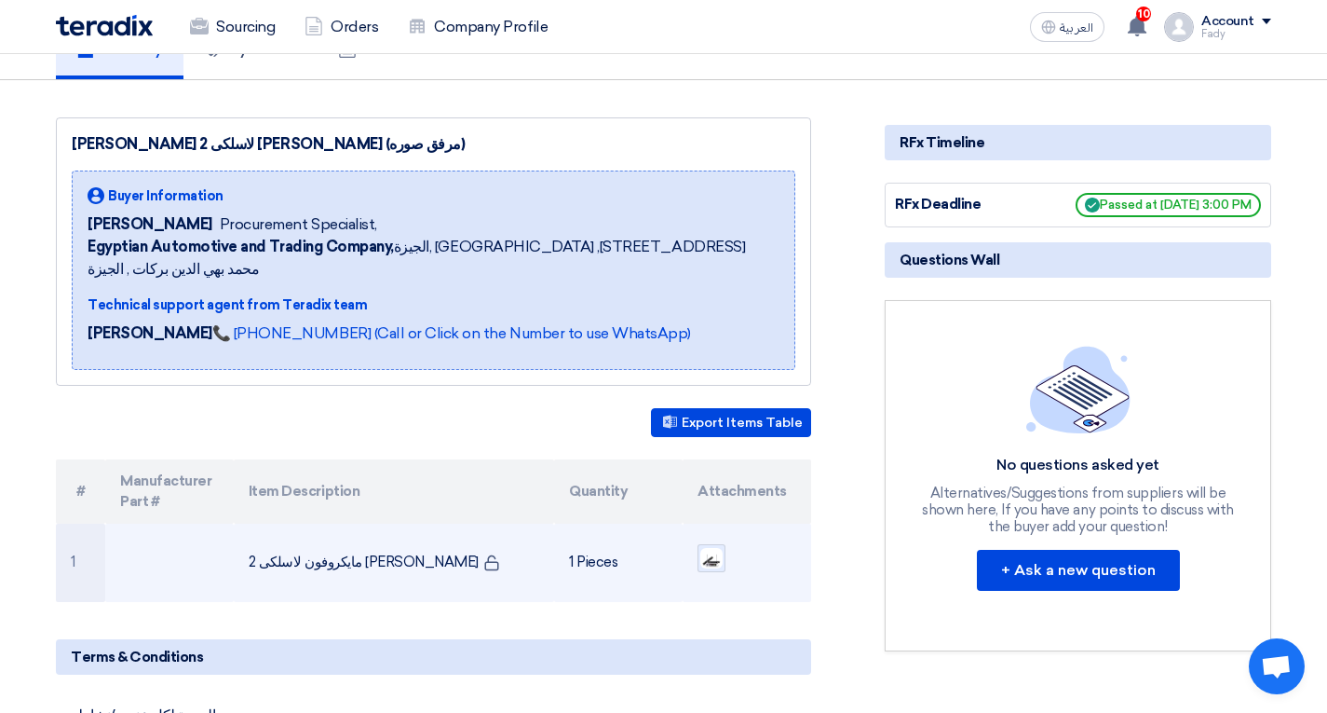
click at [709, 544] on div at bounding box center [712, 558] width 28 height 28
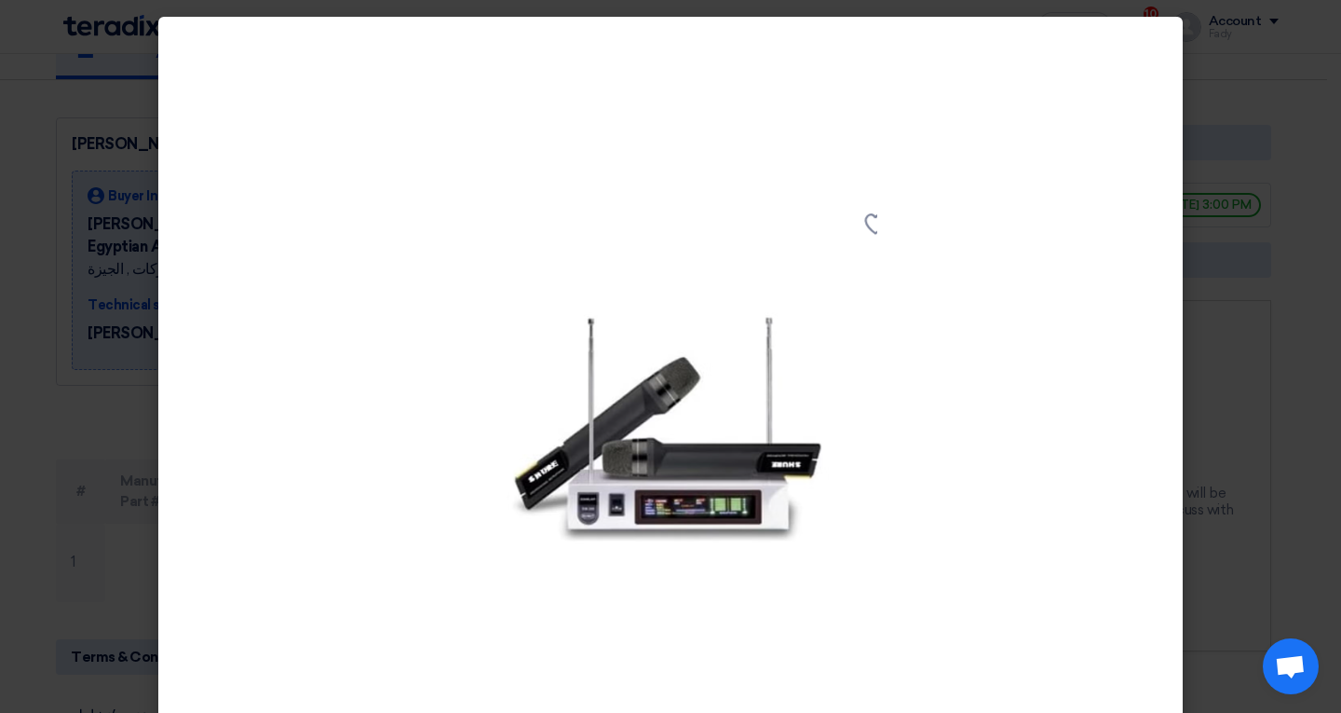
click at [0, 387] on modal-container at bounding box center [670, 356] width 1341 height 713
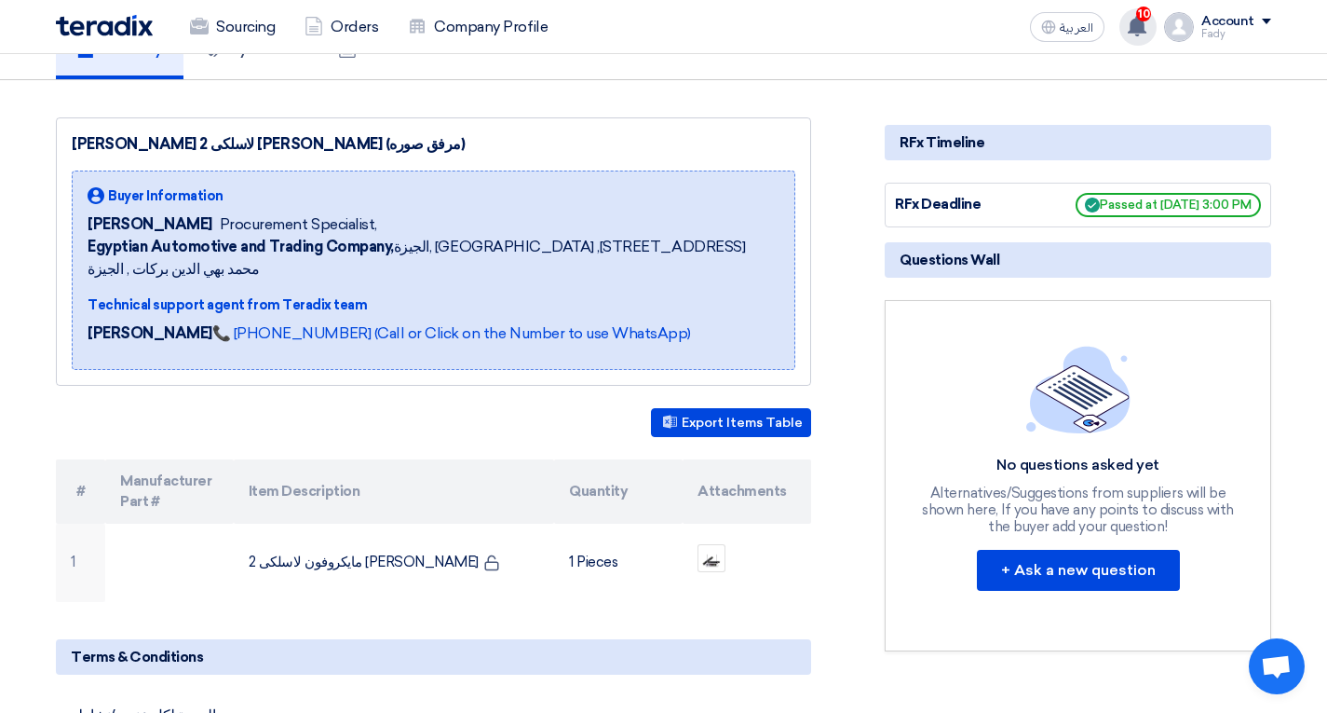
click at [1135, 21] on use at bounding box center [1137, 26] width 19 height 20
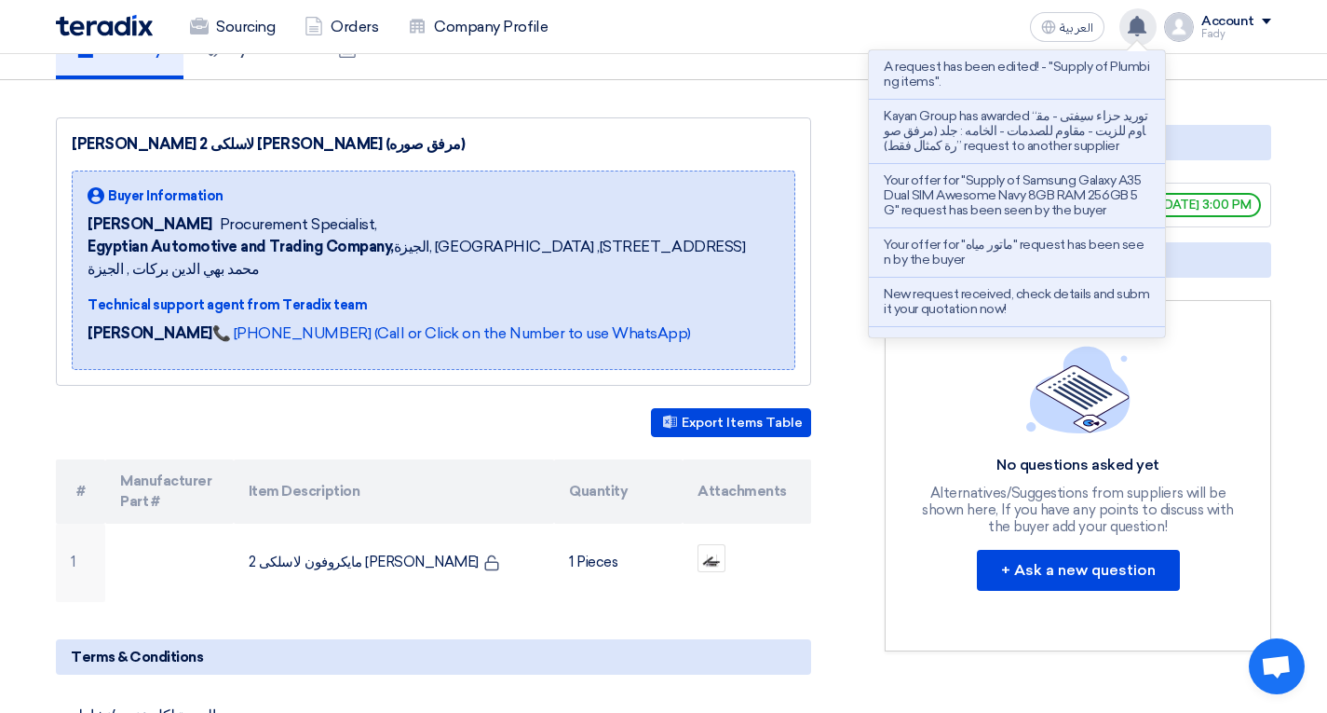
click at [1135, 21] on use at bounding box center [1137, 26] width 19 height 20
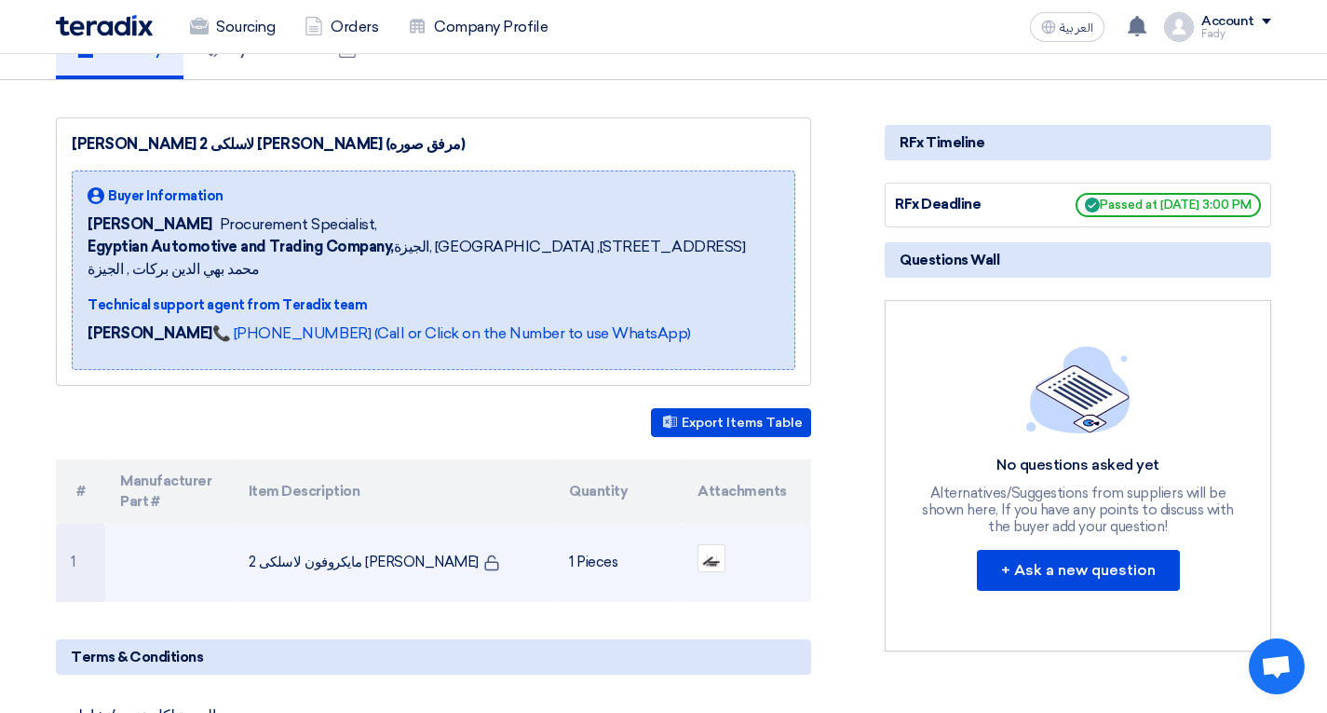
click at [716, 535] on ul at bounding box center [747, 558] width 99 height 47
click at [715, 546] on img at bounding box center [712, 558] width 26 height 24
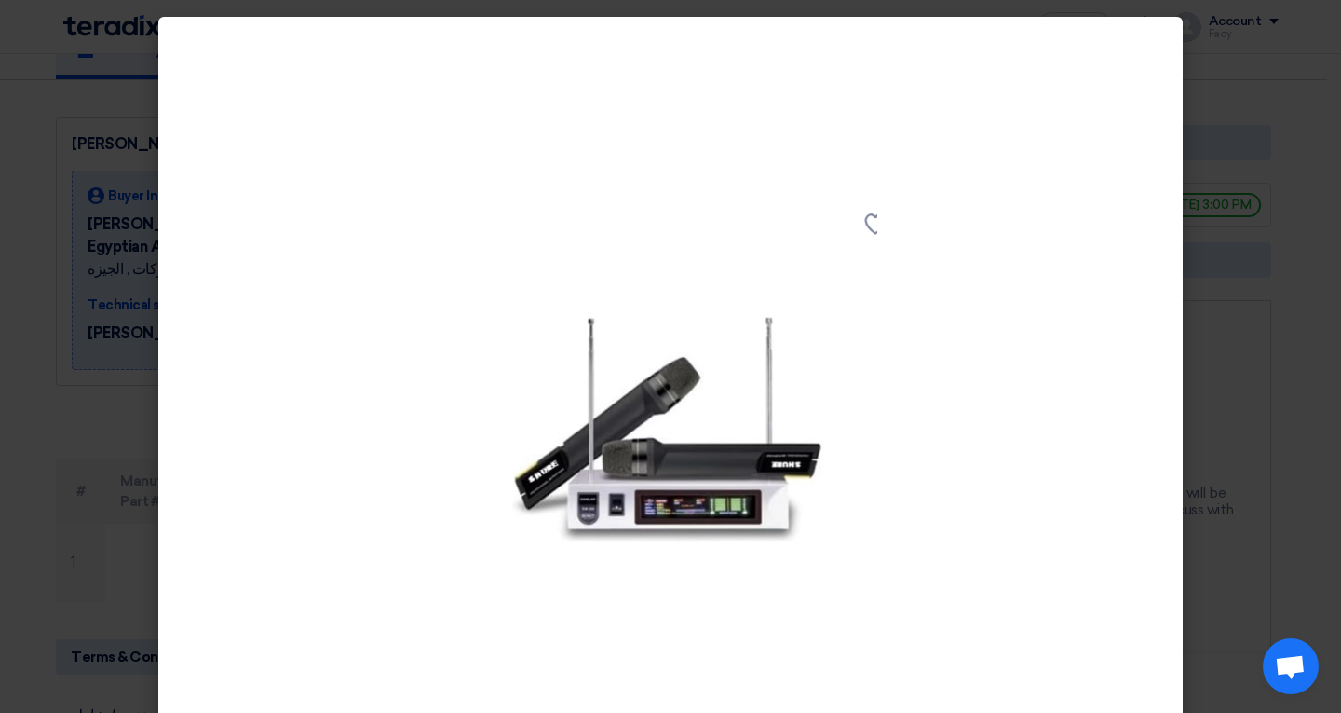
click at [1282, 377] on modal-container at bounding box center [670, 356] width 1341 height 713
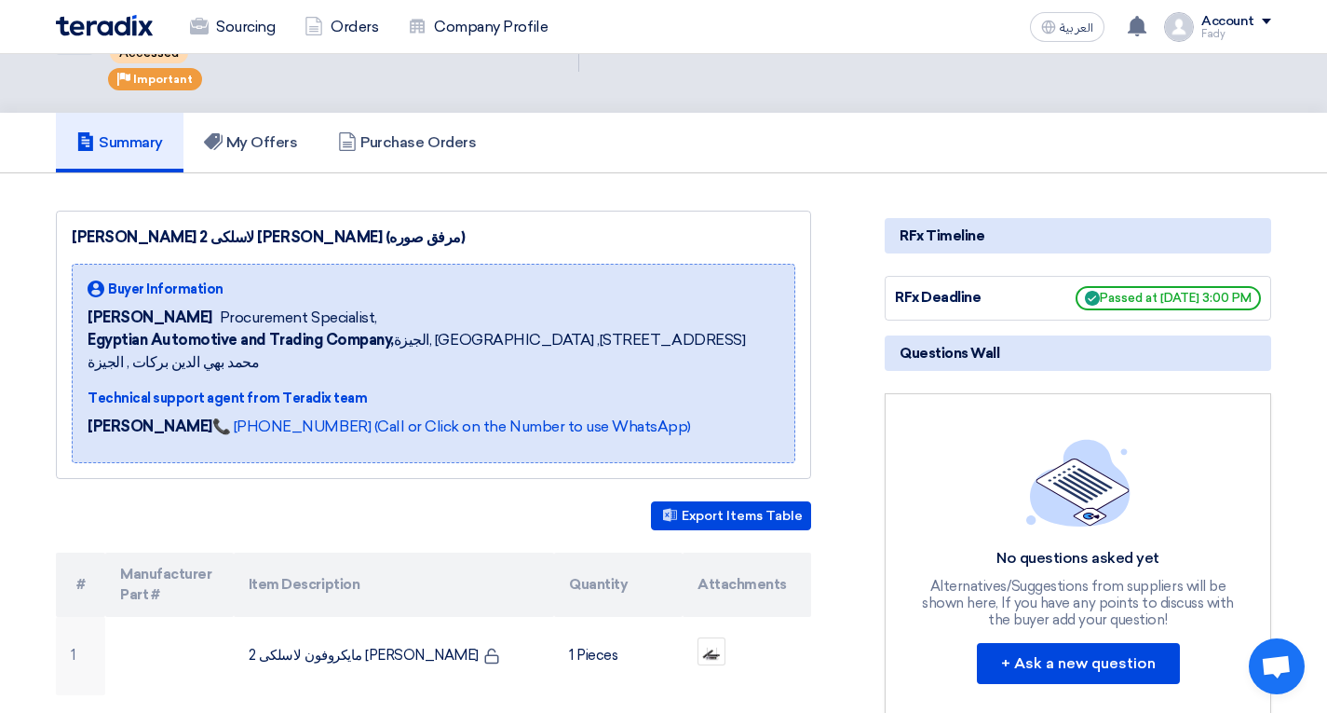
scroll to position [0, 0]
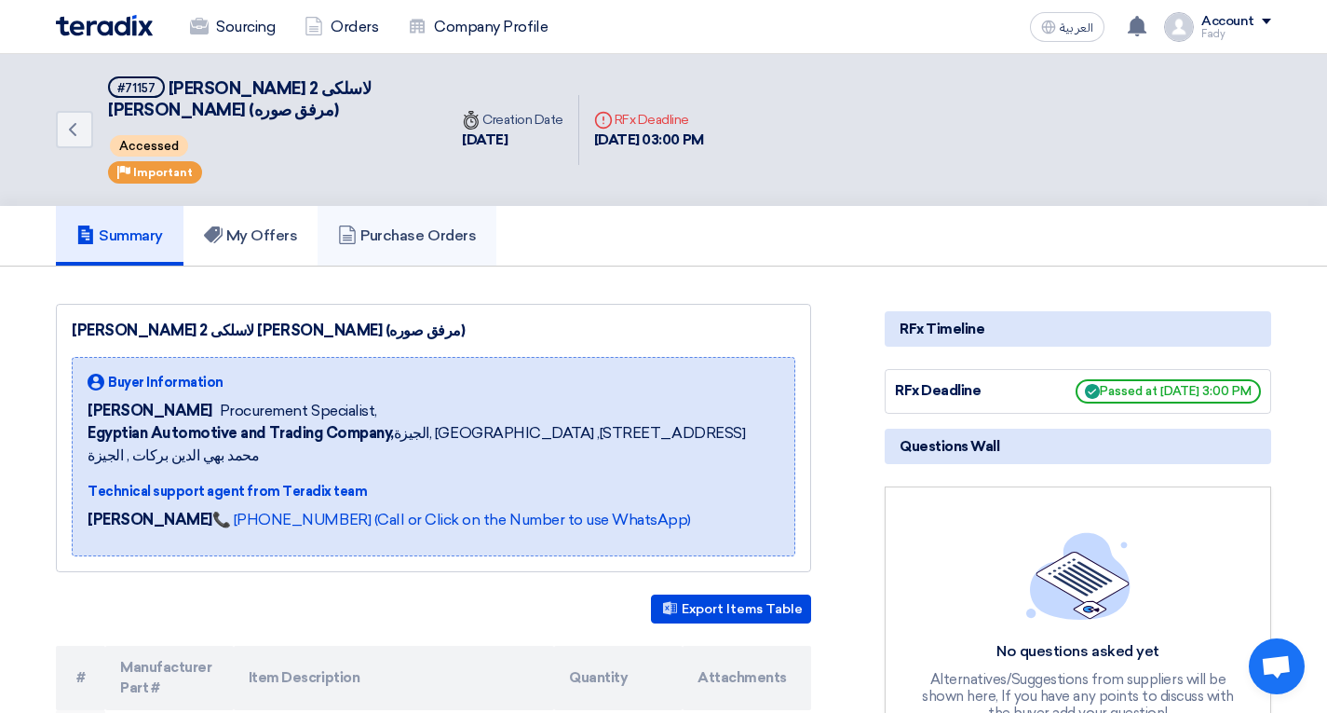
click at [496, 228] on link "Purchase Orders" at bounding box center [407, 236] width 179 height 60
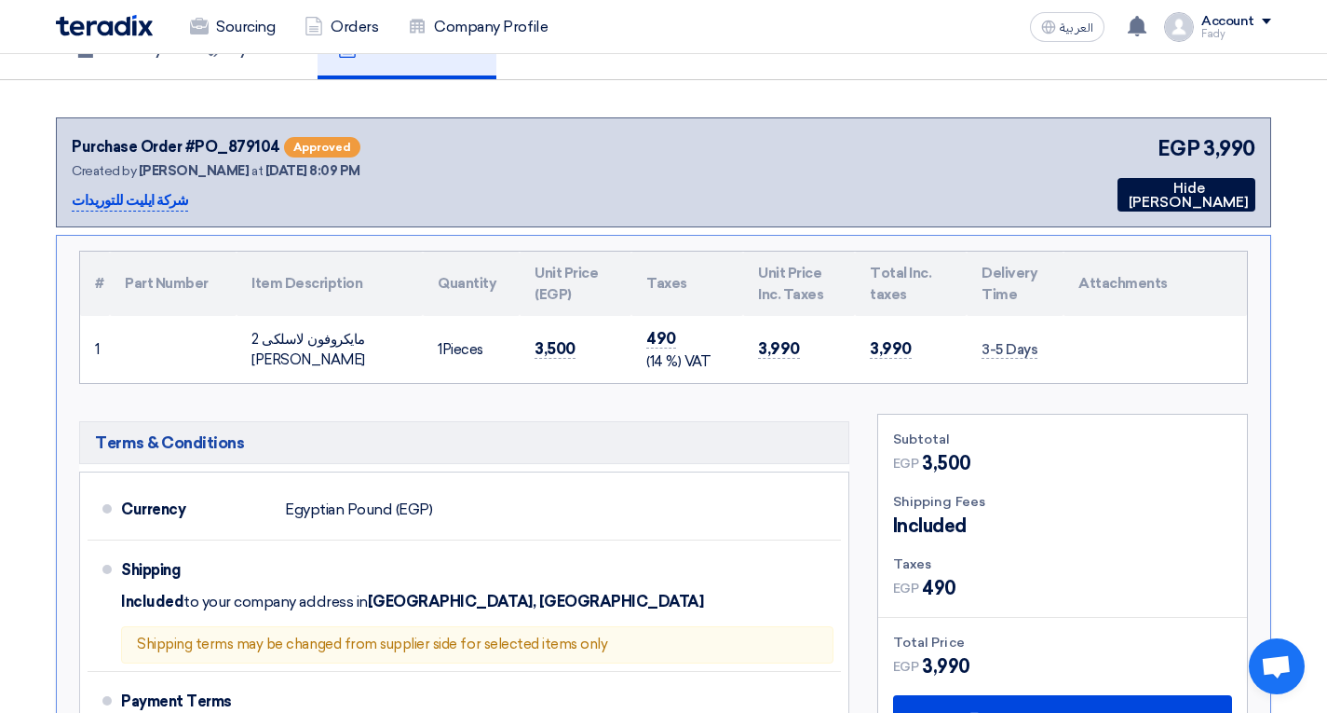
scroll to position [279, 0]
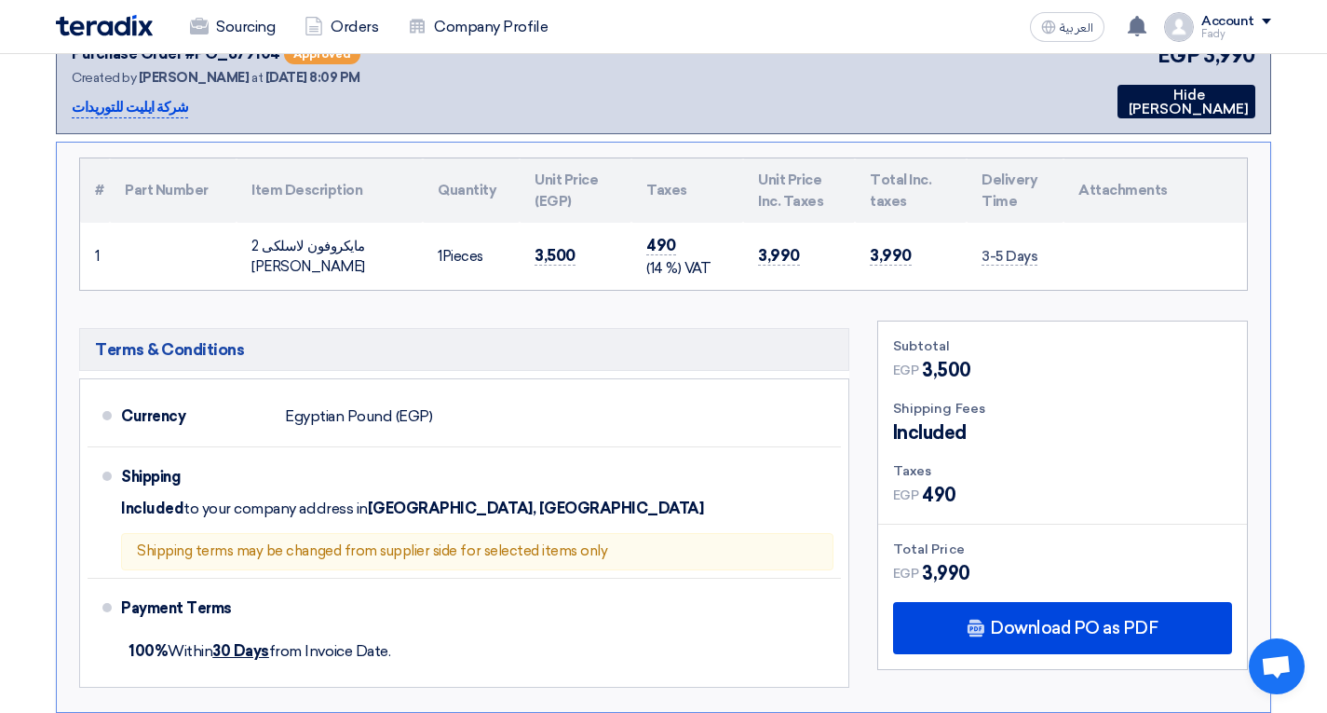
click at [331, 236] on div "مايكروفون لاسلكى 2 هاند ماركو شور" at bounding box center [329, 257] width 156 height 42
copy tr "مايكروفون لاسلكى 2 هاند ماركو شور"
